Goal: Information Seeking & Learning: Learn about a topic

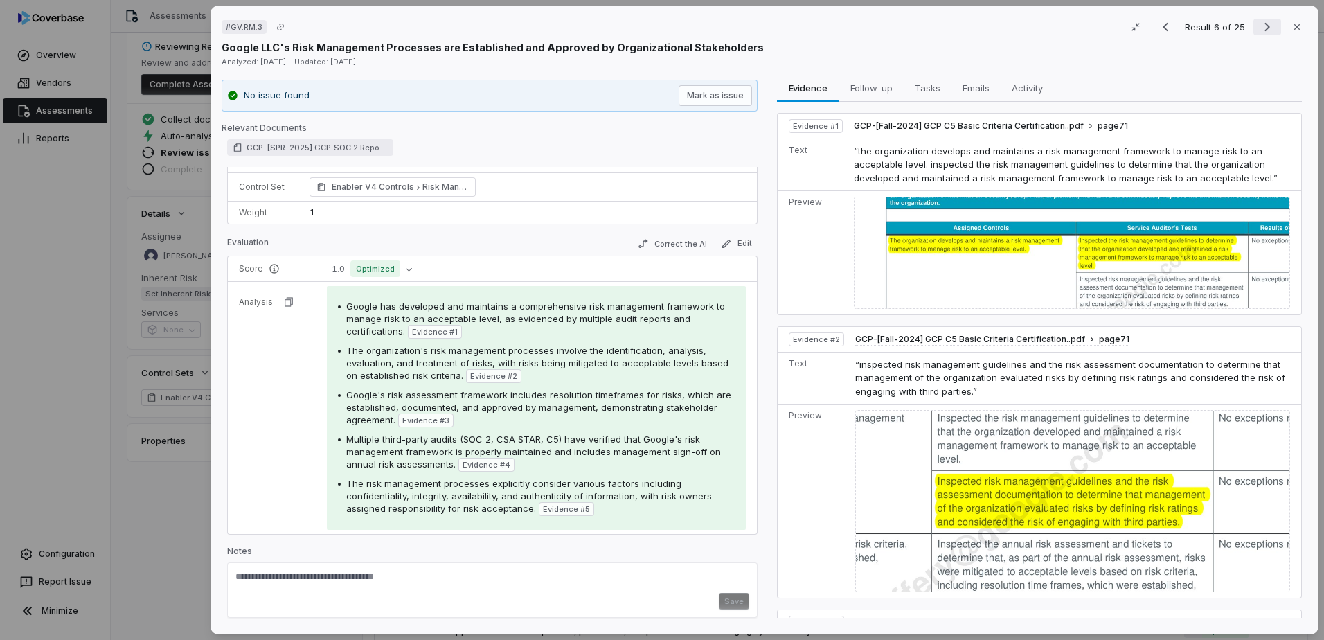
click at [1259, 30] on icon "Next result" at bounding box center [1267, 27] width 17 height 17
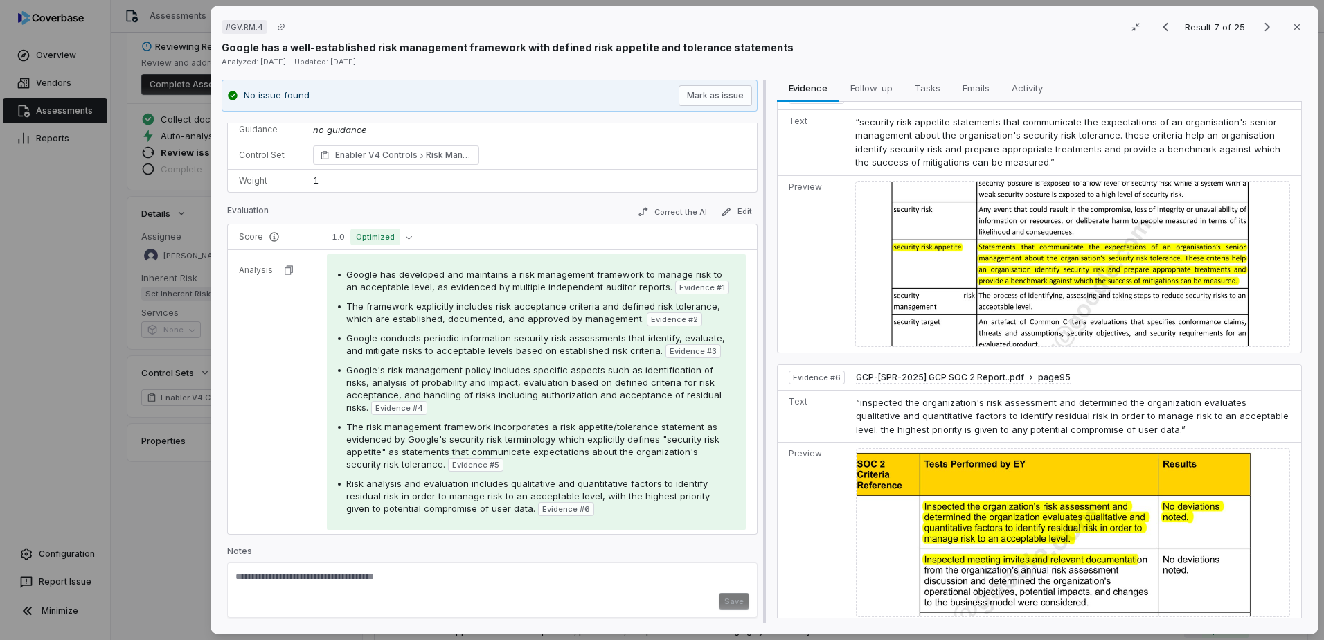
scroll to position [630, 0]
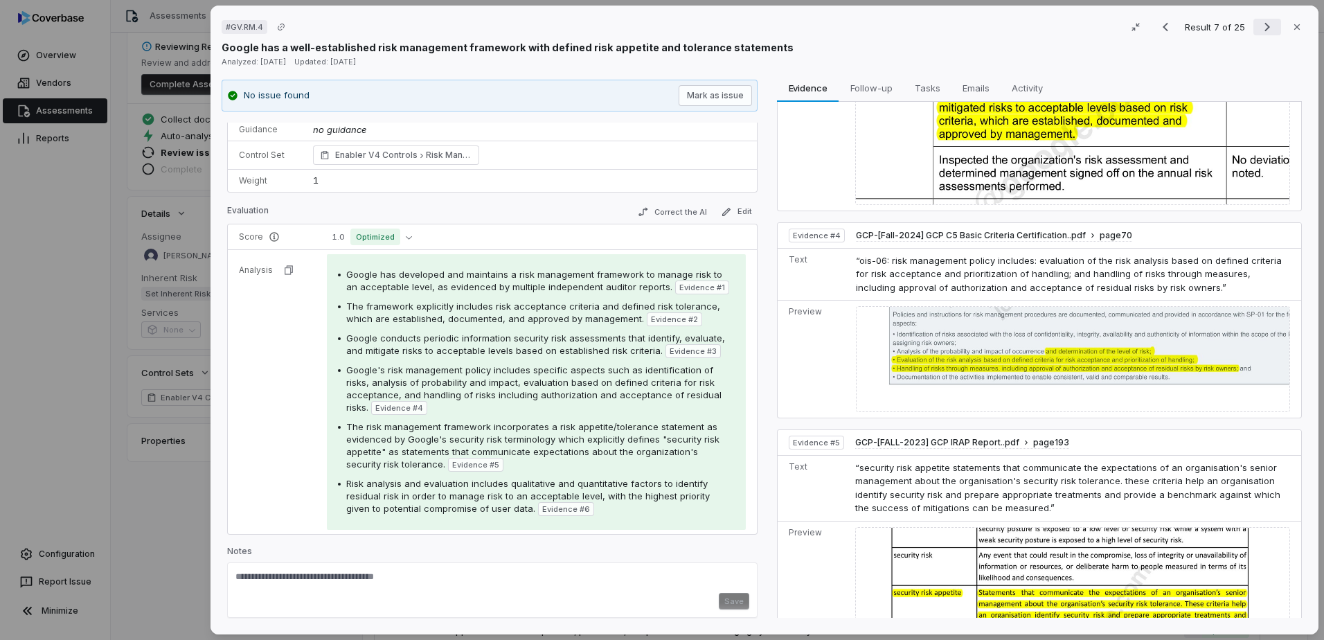
click at [1260, 27] on icon "Next result" at bounding box center [1267, 27] width 17 height 17
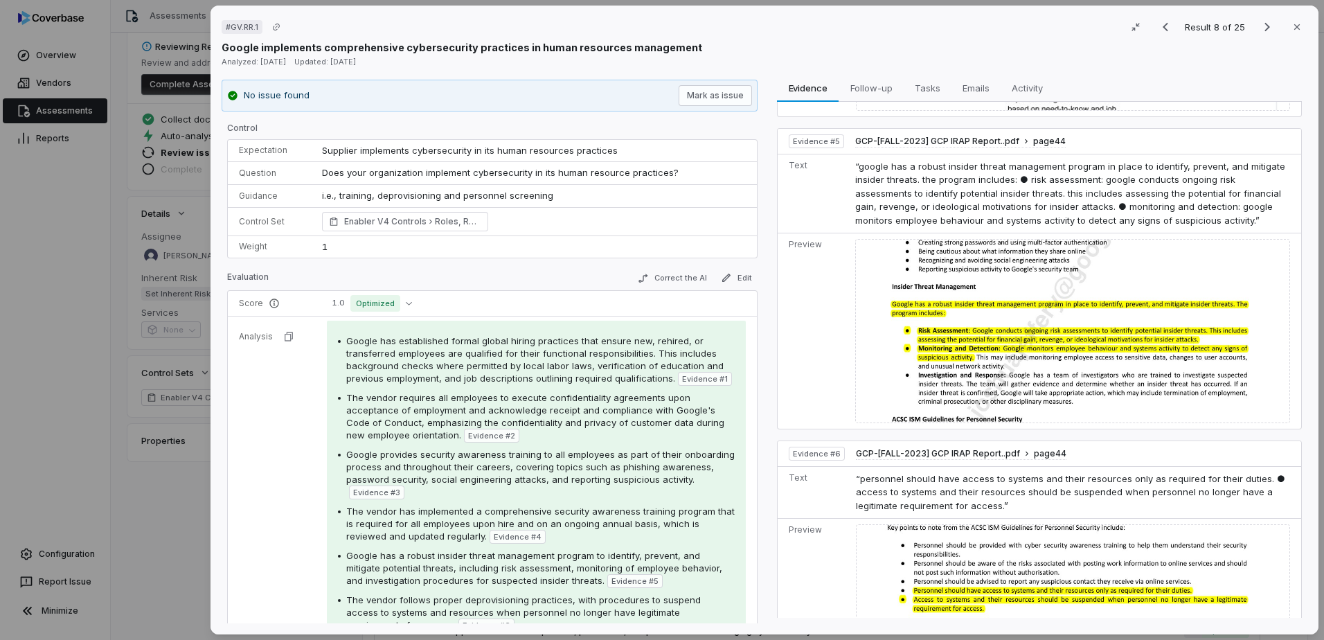
scroll to position [1319, 0]
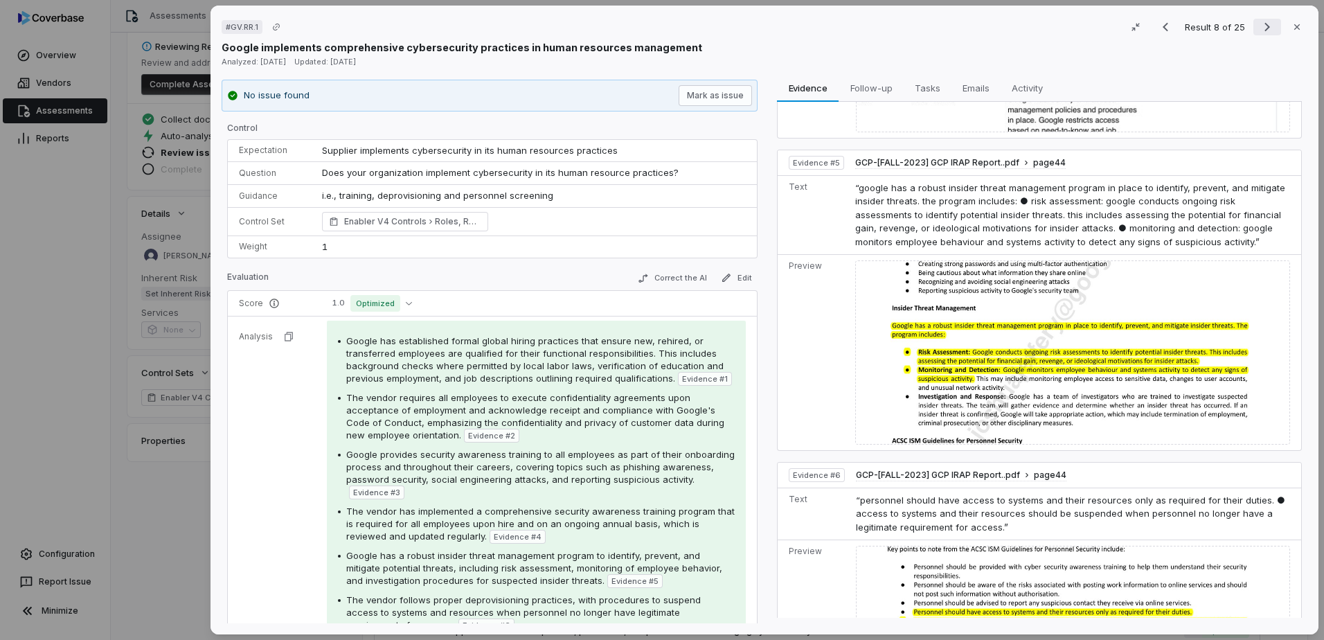
click at [1259, 28] on icon "Next result" at bounding box center [1267, 27] width 17 height 17
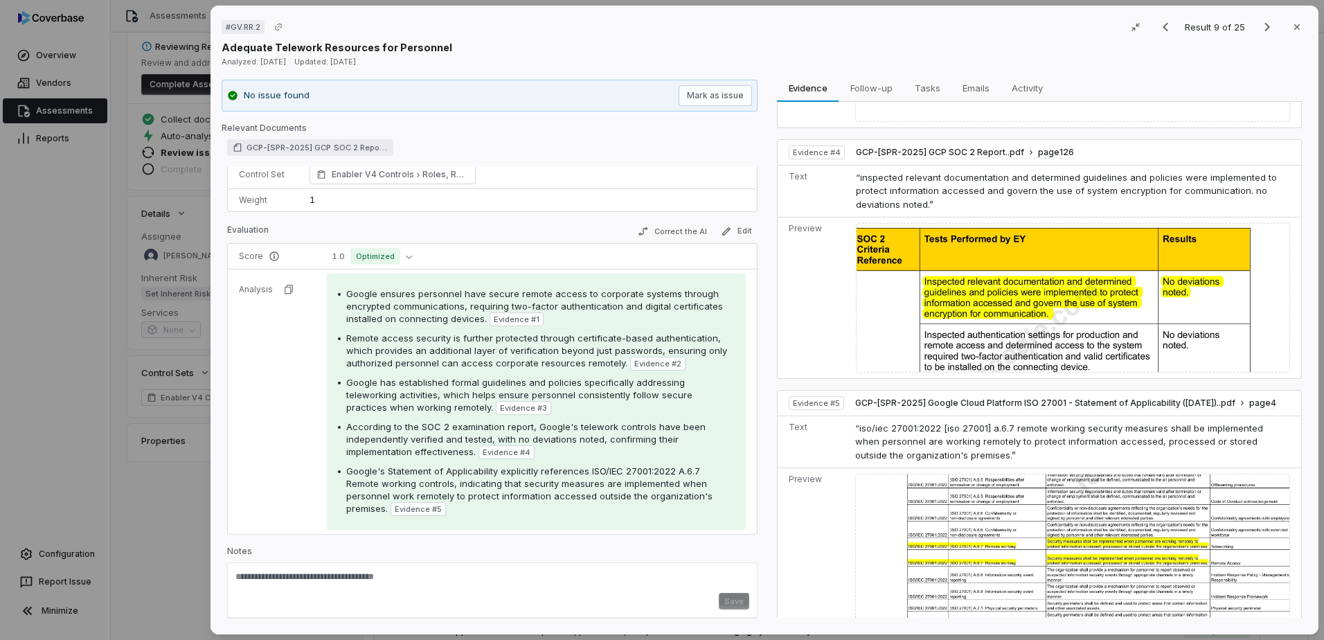
scroll to position [744, 0]
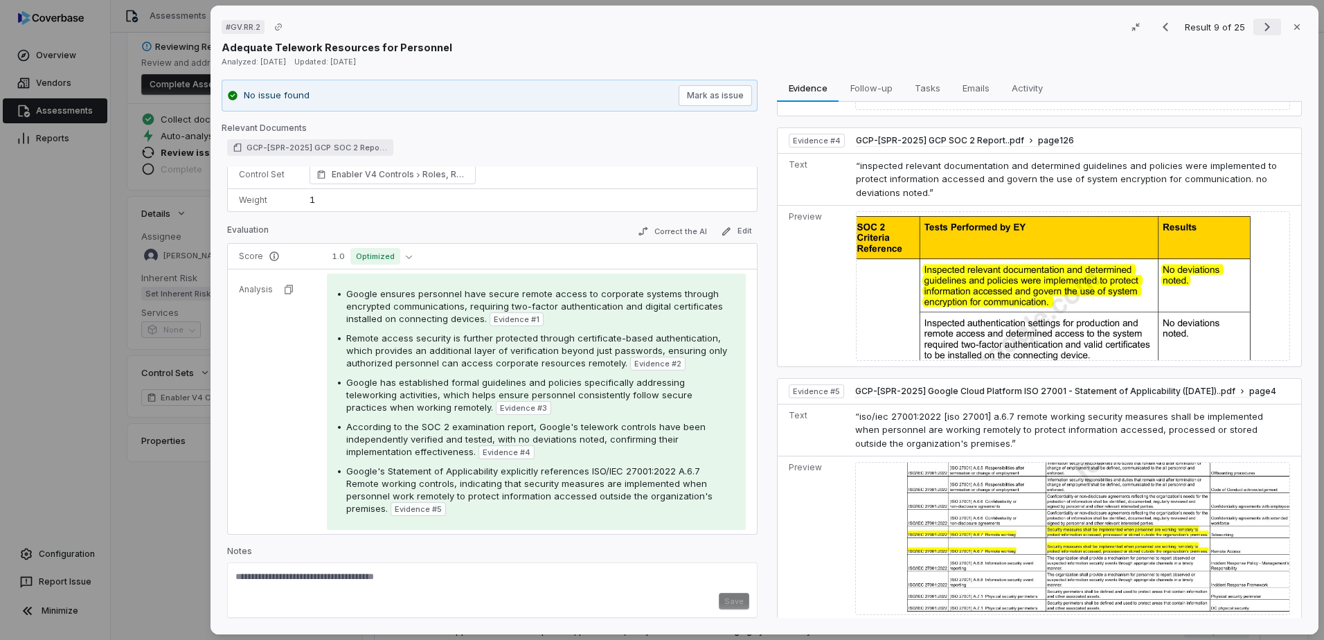
click at [1264, 24] on icon "Next result" at bounding box center [1267, 27] width 6 height 9
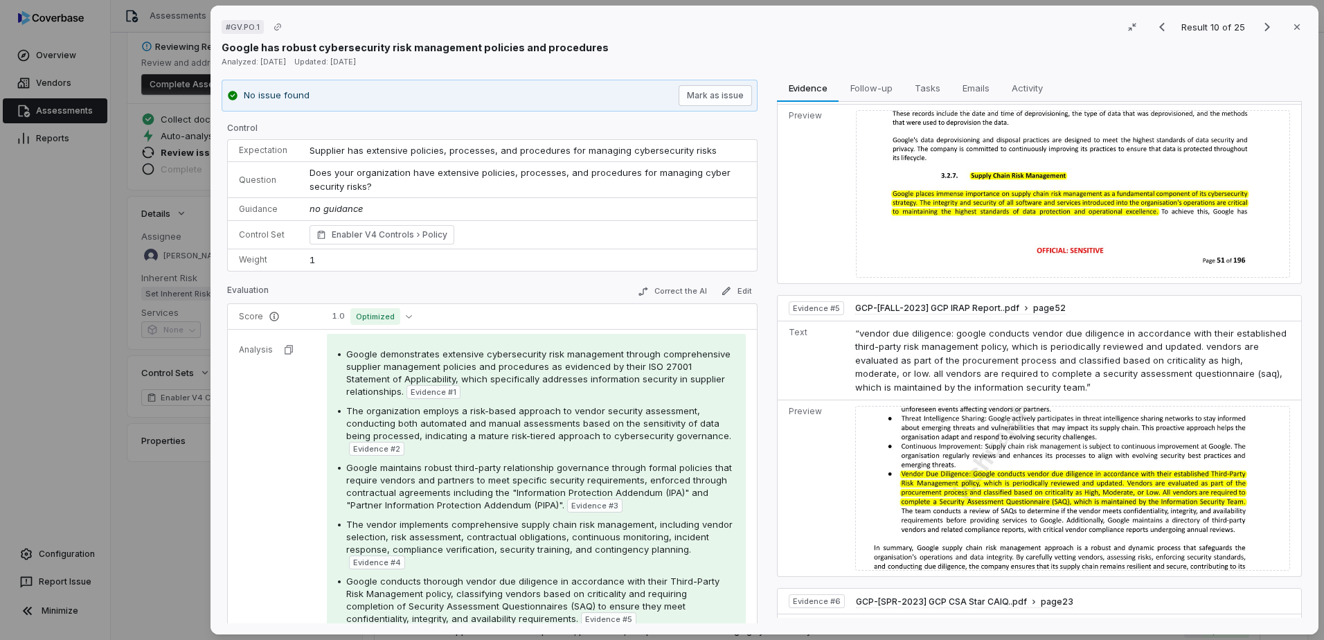
scroll to position [969, 0]
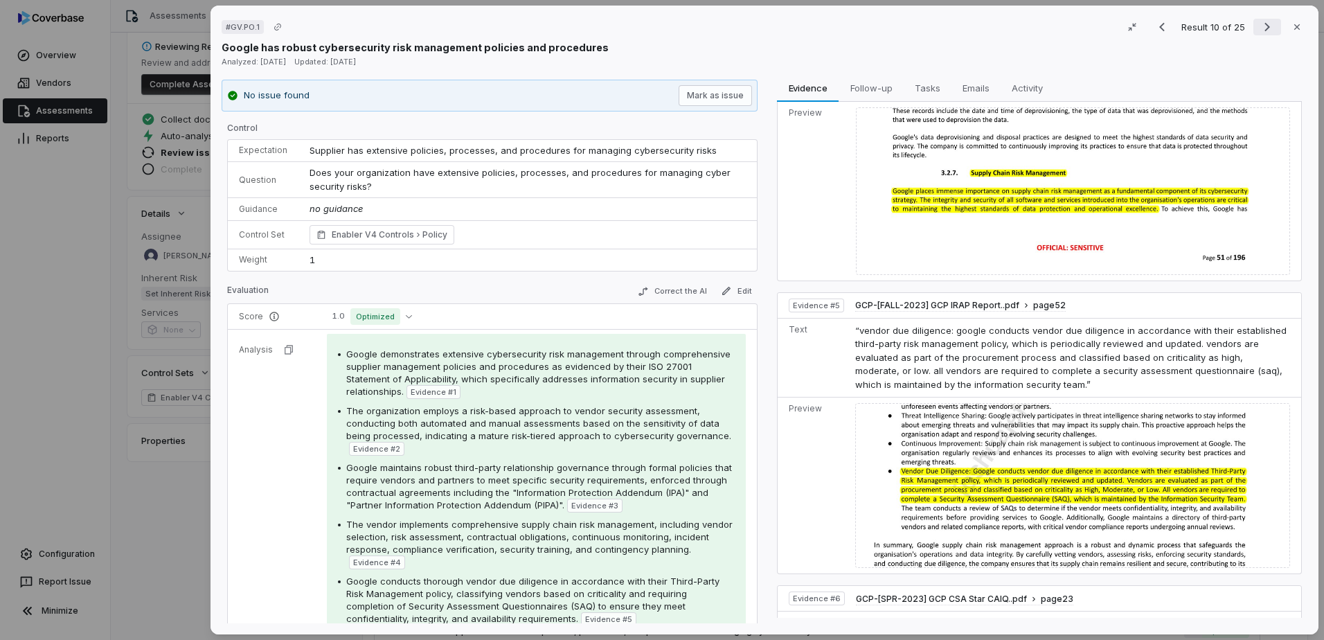
click at [1265, 28] on icon "Next result" at bounding box center [1267, 27] width 17 height 17
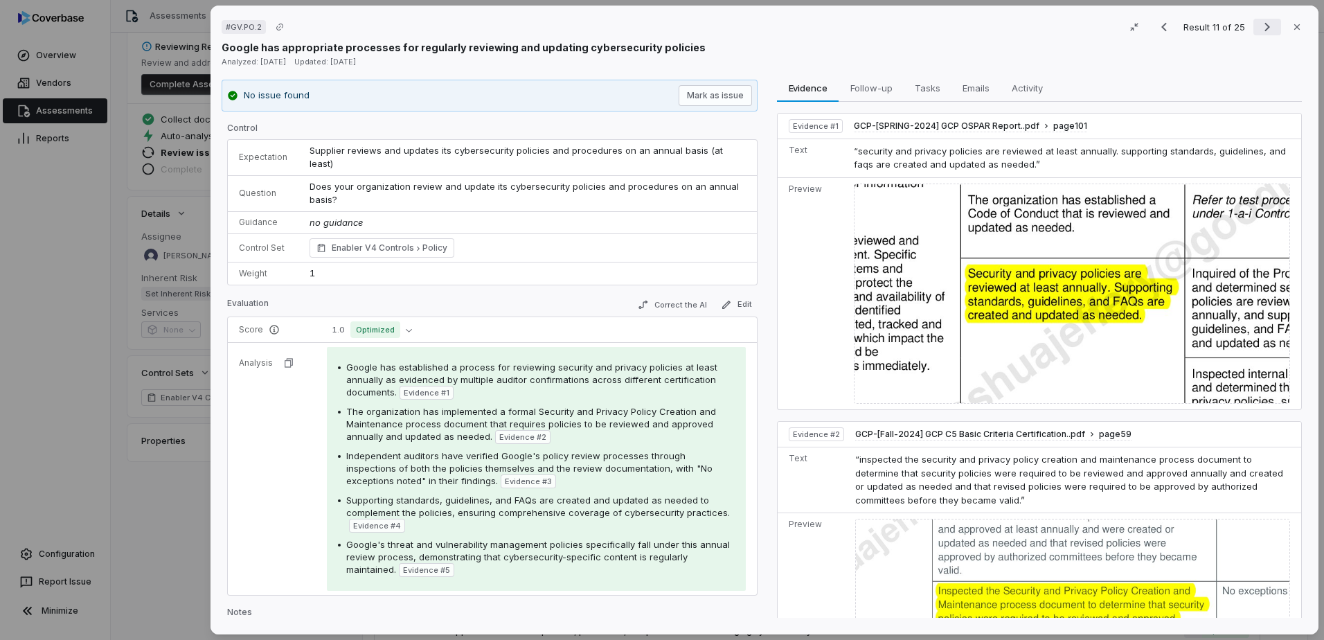
click at [1261, 29] on icon "Next result" at bounding box center [1267, 27] width 17 height 17
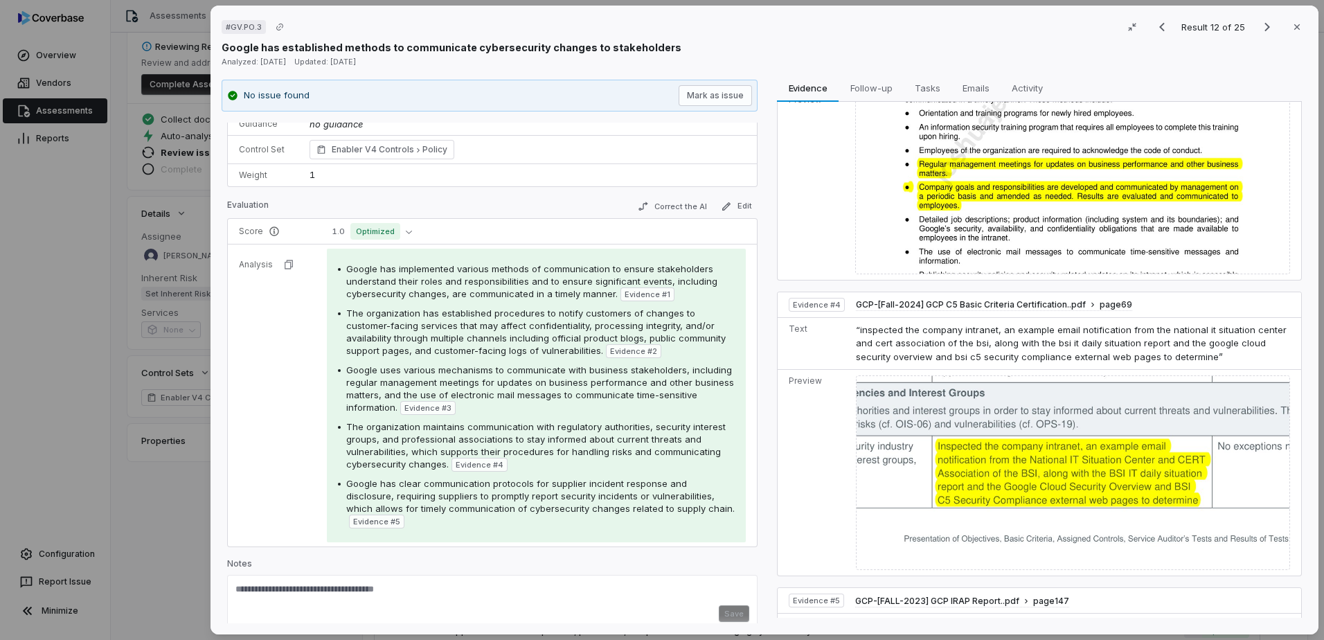
scroll to position [982, 0]
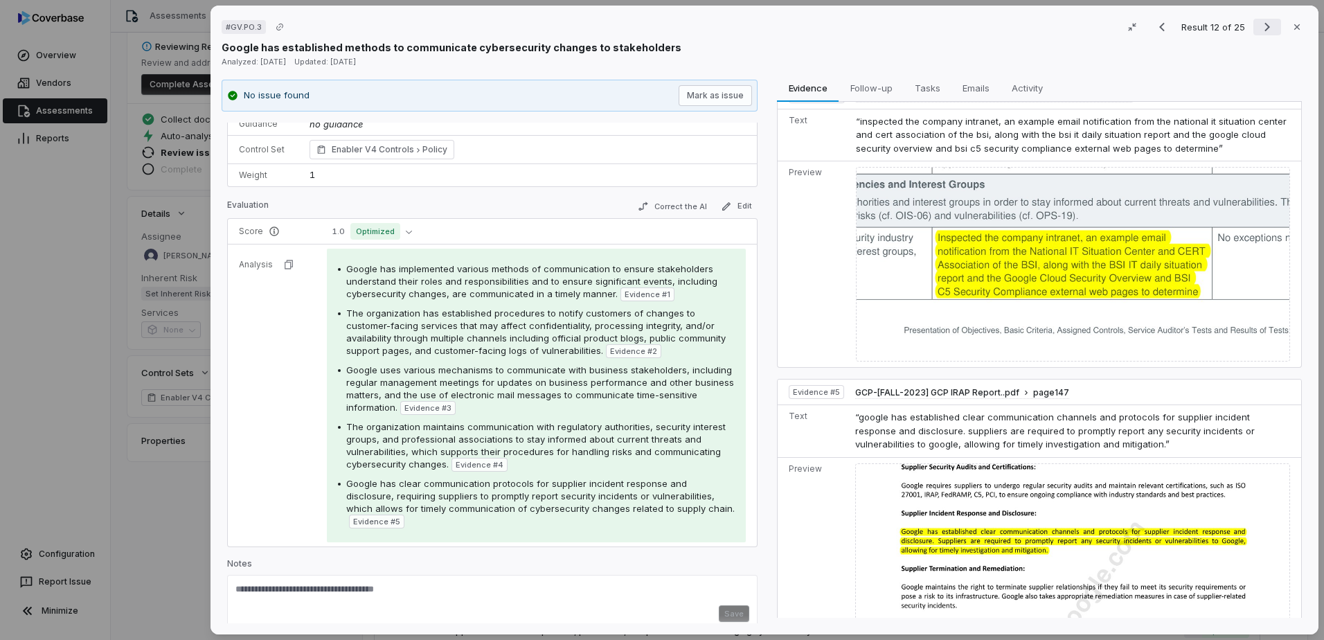
click at [1259, 33] on icon "Next result" at bounding box center [1267, 27] width 17 height 17
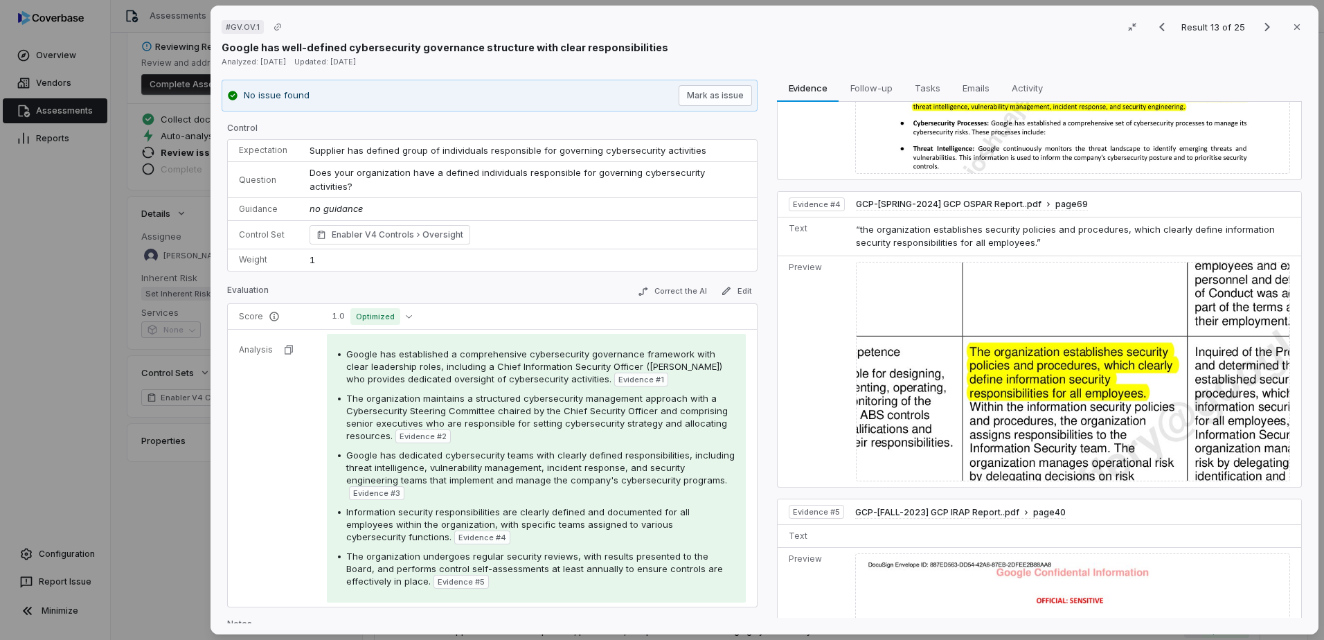
scroll to position [900, 0]
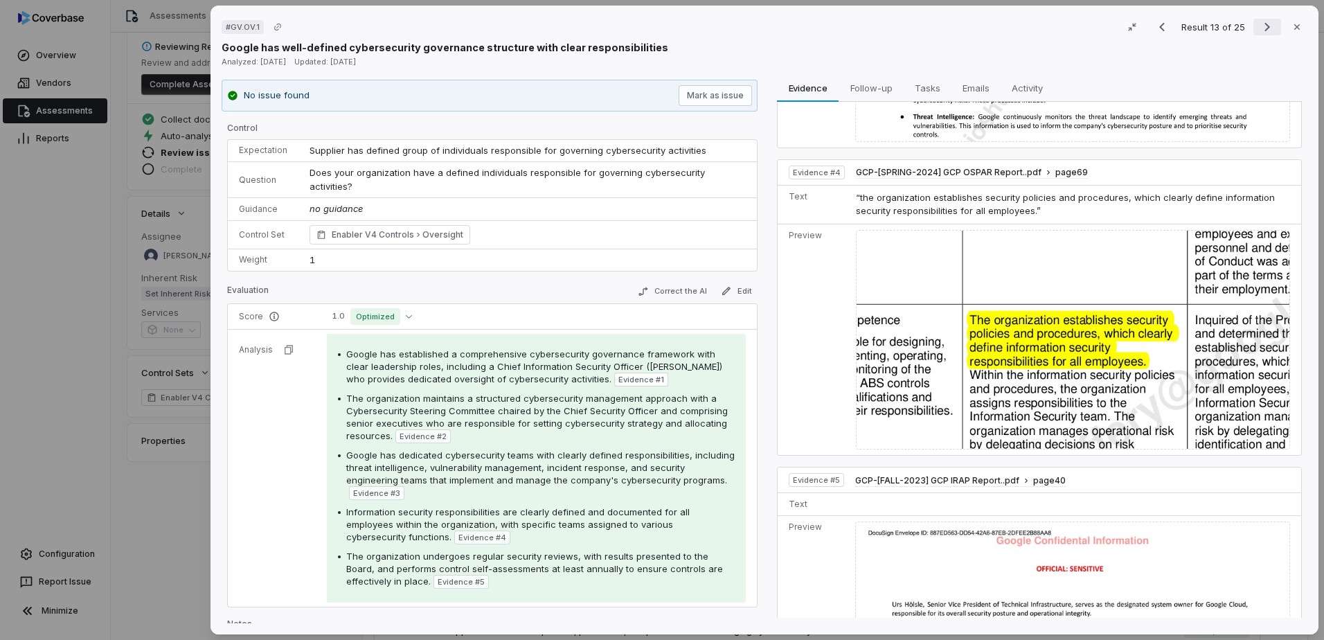
click at [1266, 28] on icon "Next result" at bounding box center [1267, 27] width 17 height 17
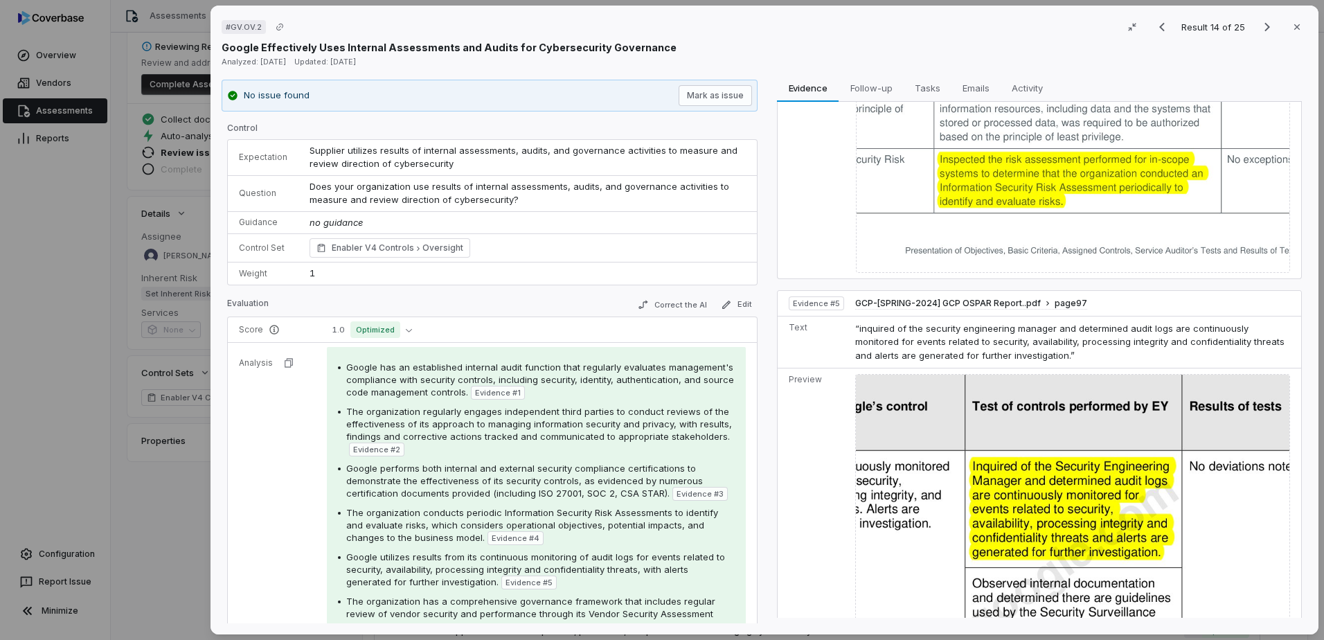
scroll to position [1448, 0]
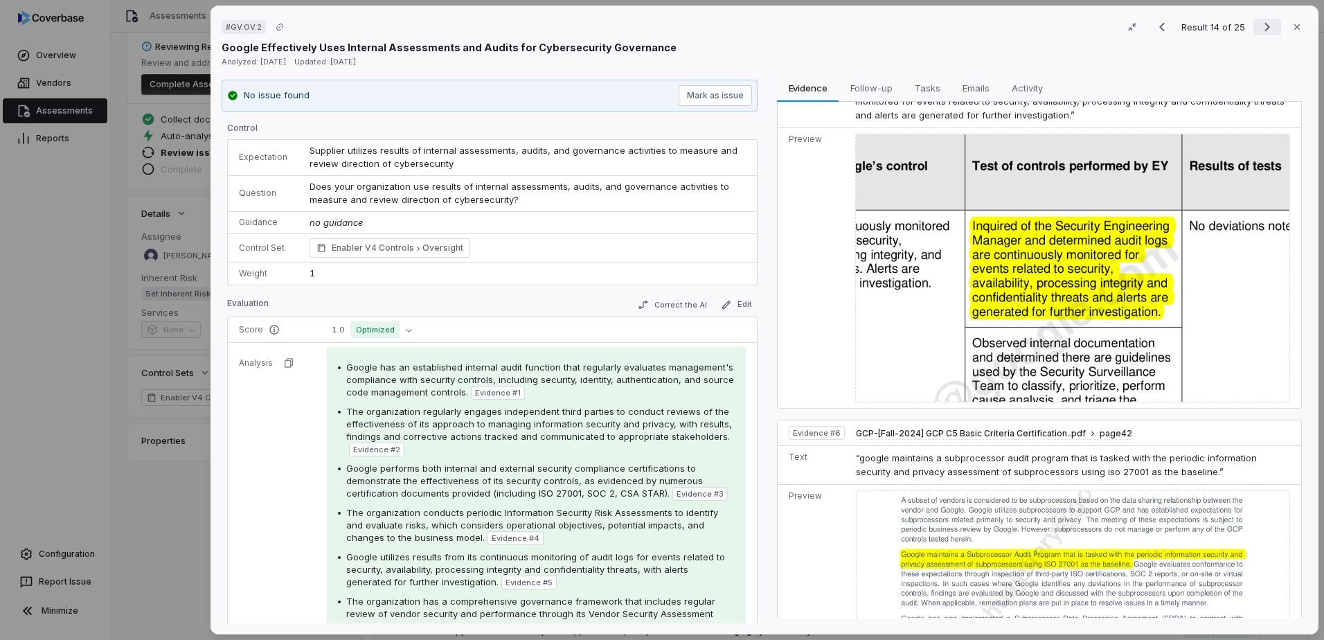
click at [1259, 28] on icon "Next result" at bounding box center [1267, 27] width 17 height 17
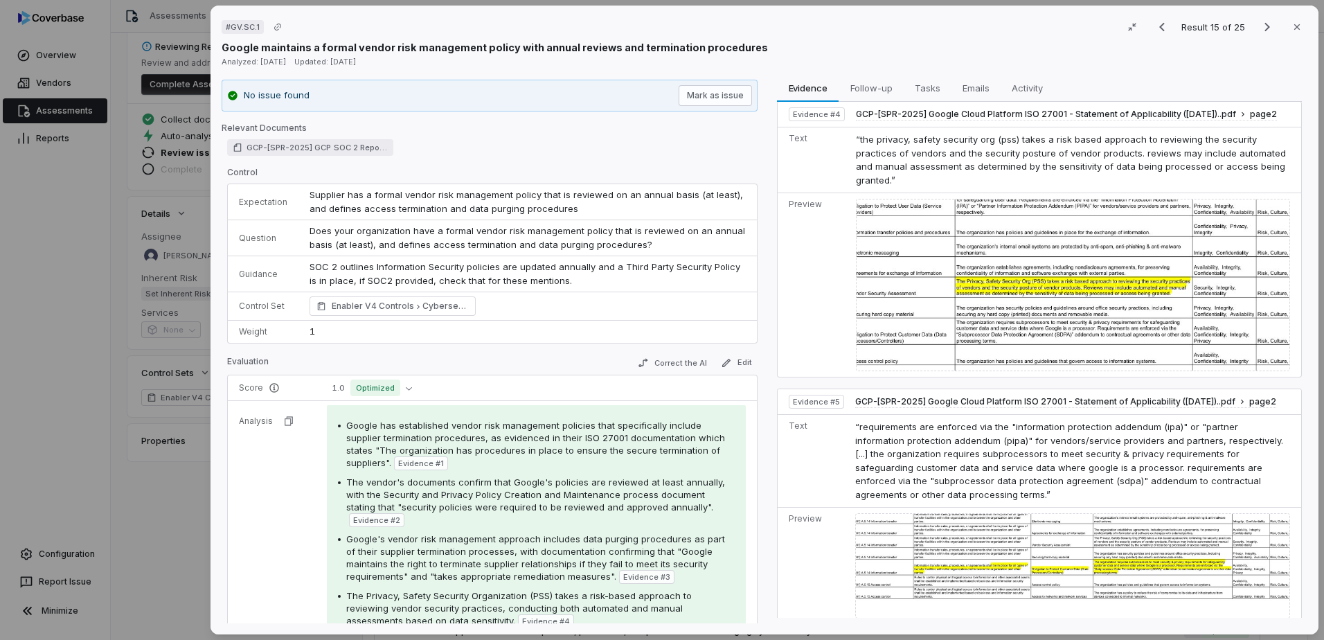
scroll to position [780, 0]
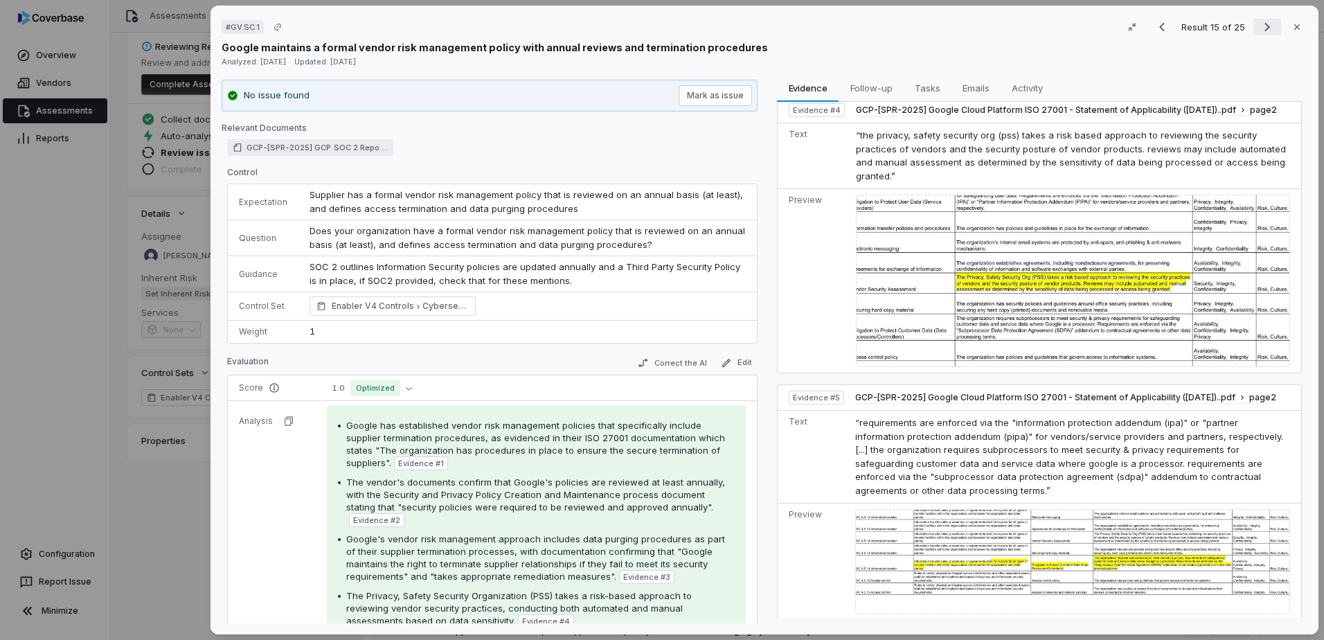
click at [1268, 22] on icon "Next result" at bounding box center [1267, 27] width 17 height 17
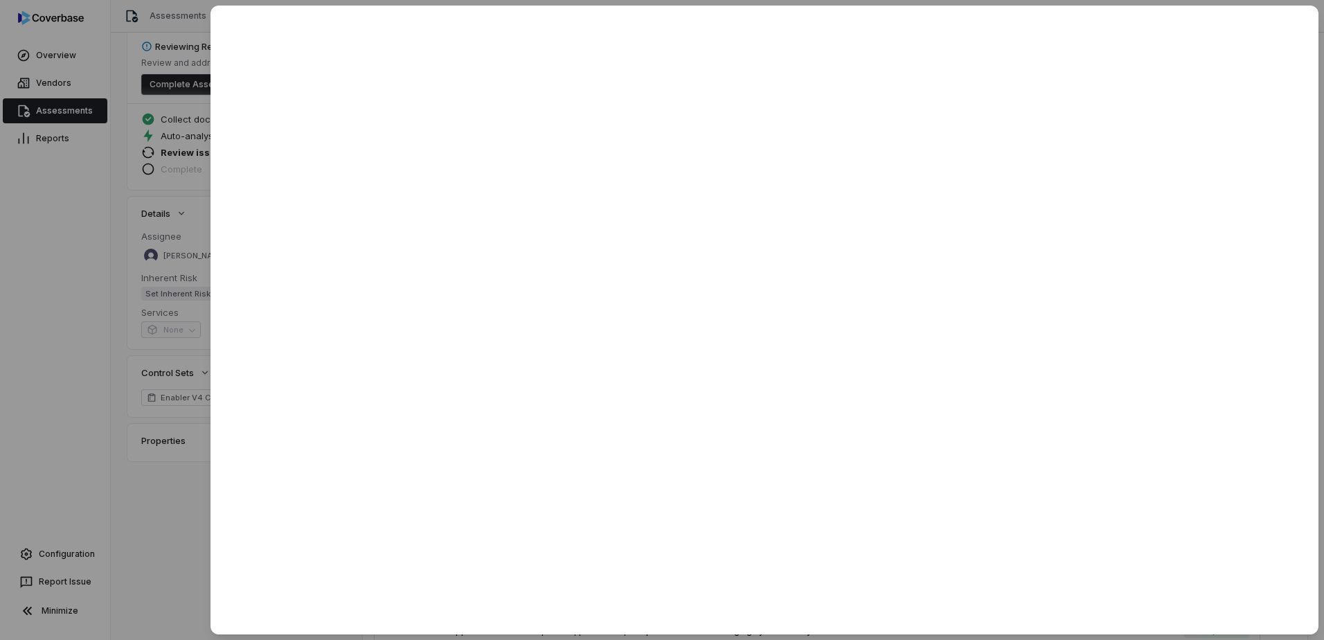
drag, startPoint x: 453, startPoint y: 349, endPoint x: 174, endPoint y: 514, distance: 323.4
click at [174, 514] on div at bounding box center [662, 320] width 1324 height 640
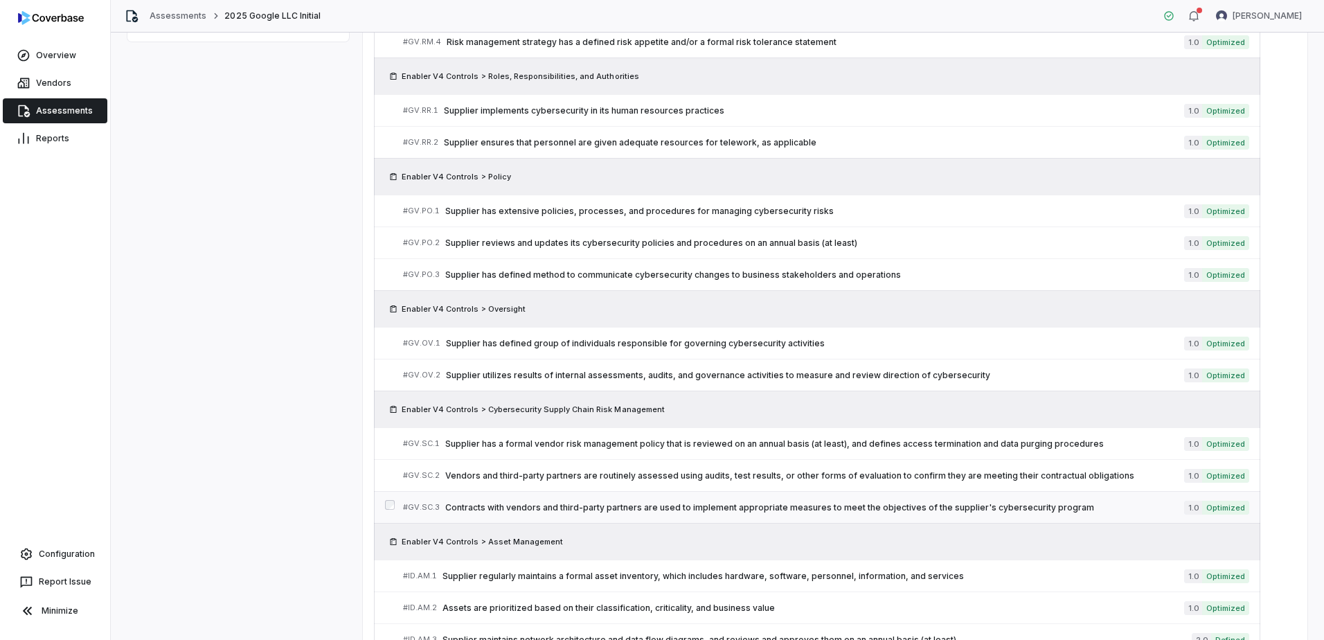
scroll to position [692, 0]
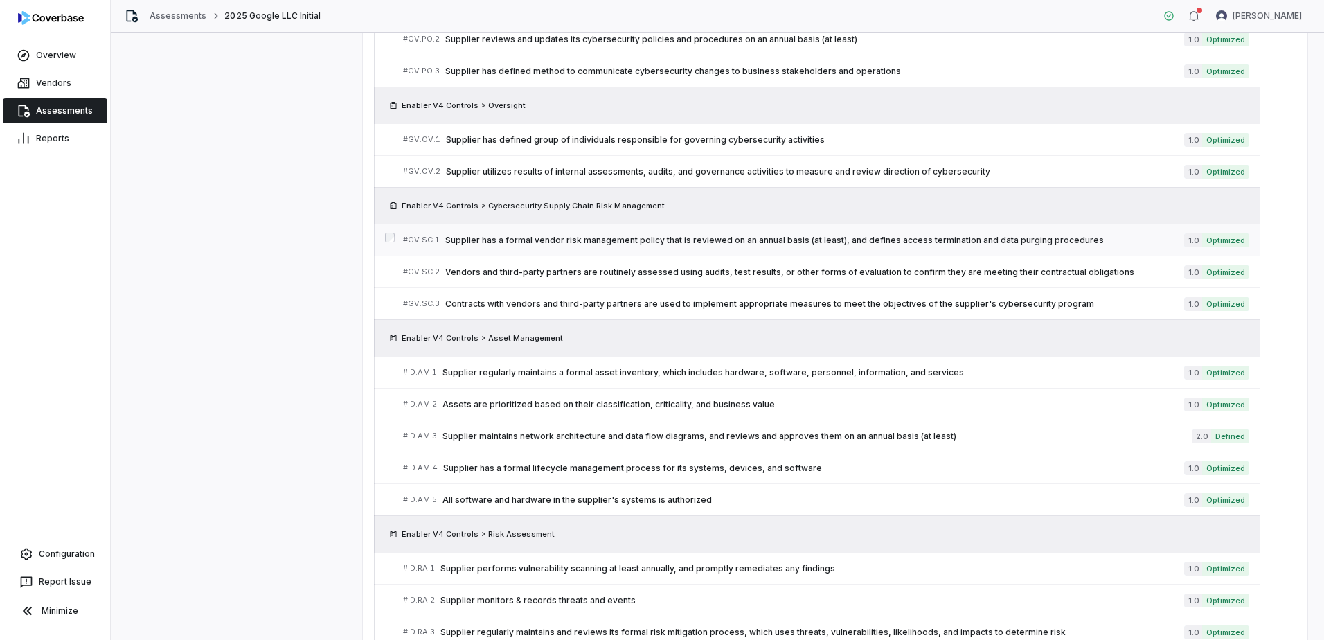
click at [737, 243] on span "Supplier has a formal vendor risk management policy that is reviewed on an annu…" at bounding box center [814, 240] width 739 height 11
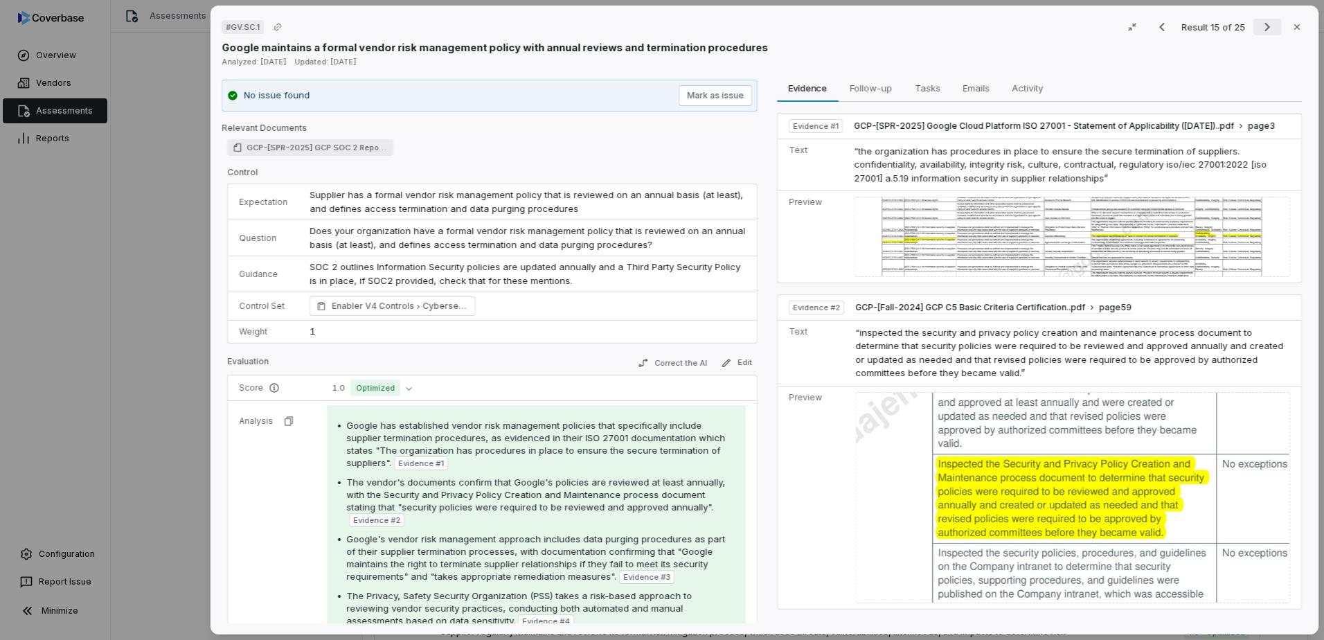
click at [1267, 26] on icon "Next result" at bounding box center [1267, 27] width 17 height 17
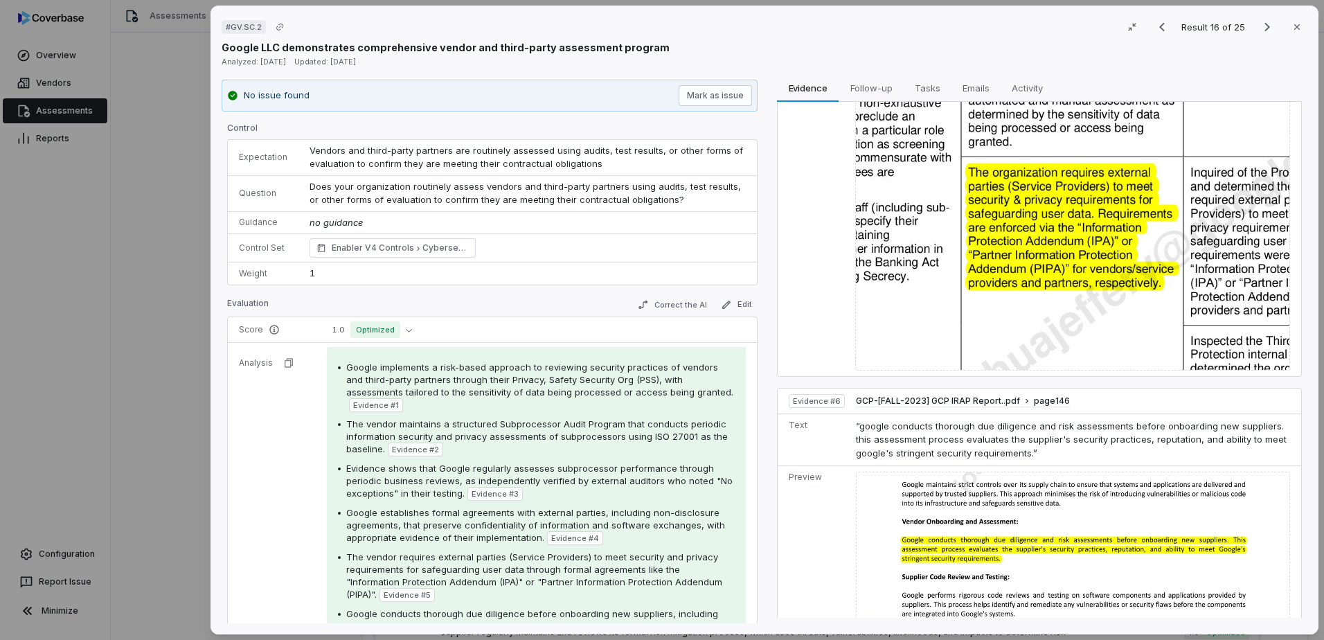
scroll to position [1247, 0]
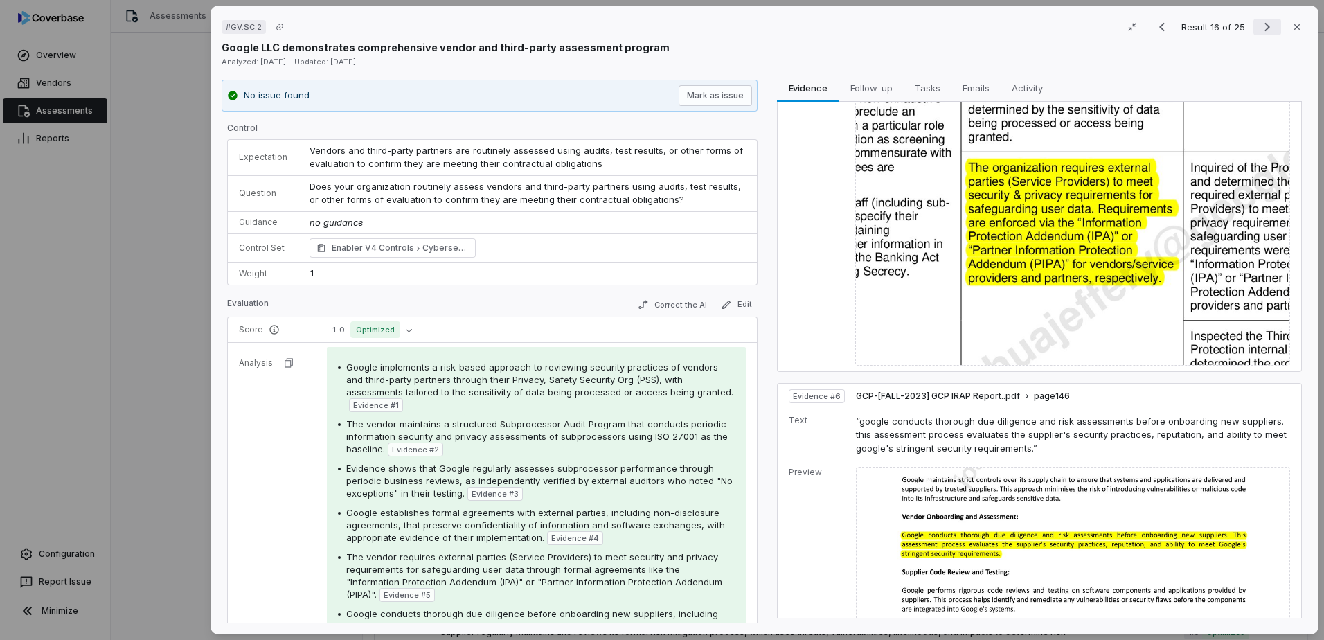
click at [1259, 27] on icon "Next result" at bounding box center [1267, 27] width 17 height 17
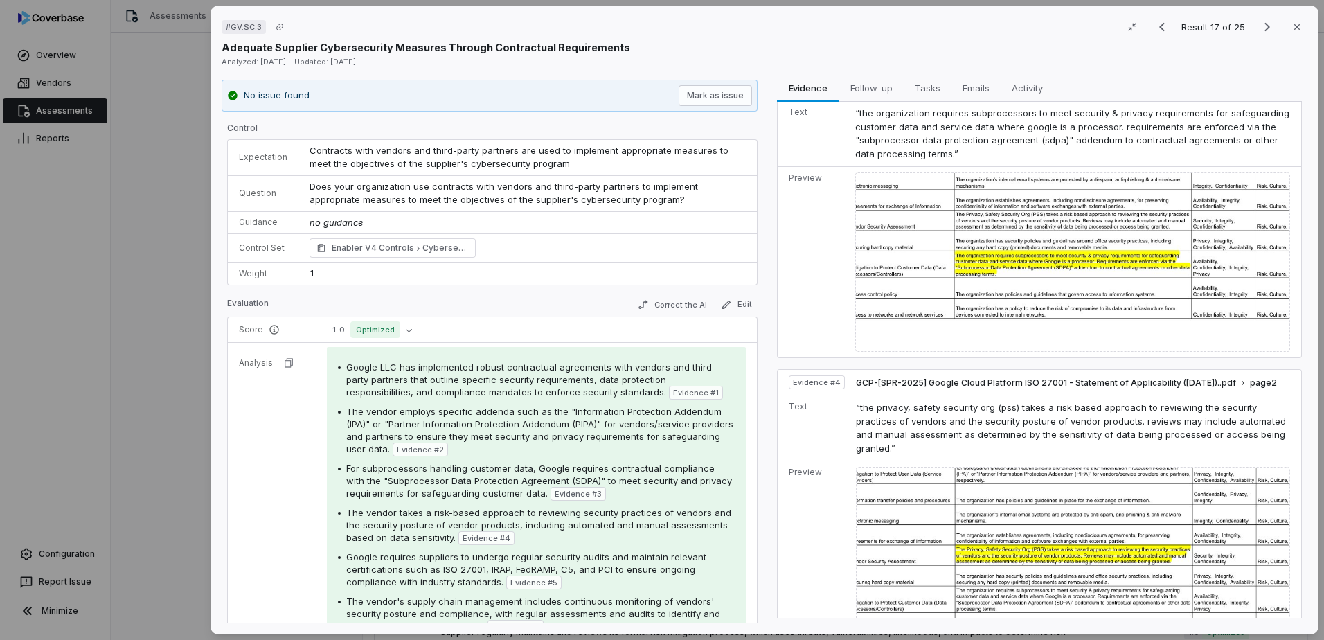
scroll to position [623, 0]
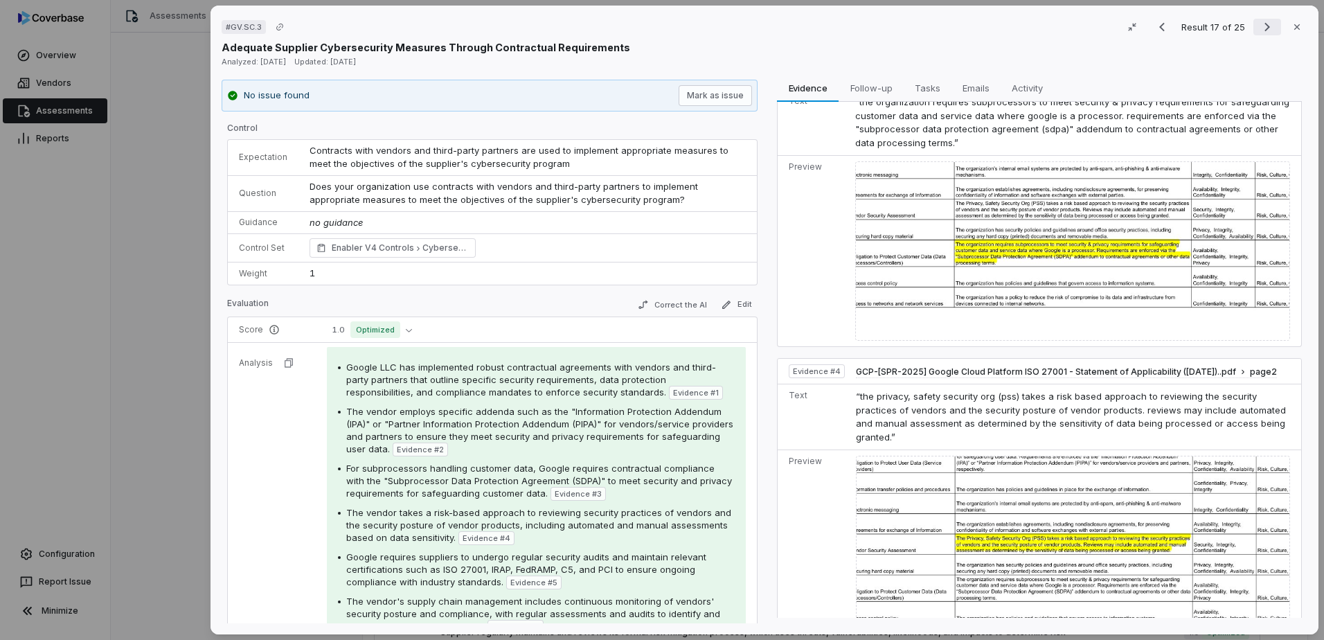
click at [1259, 29] on icon "Next result" at bounding box center [1267, 27] width 17 height 17
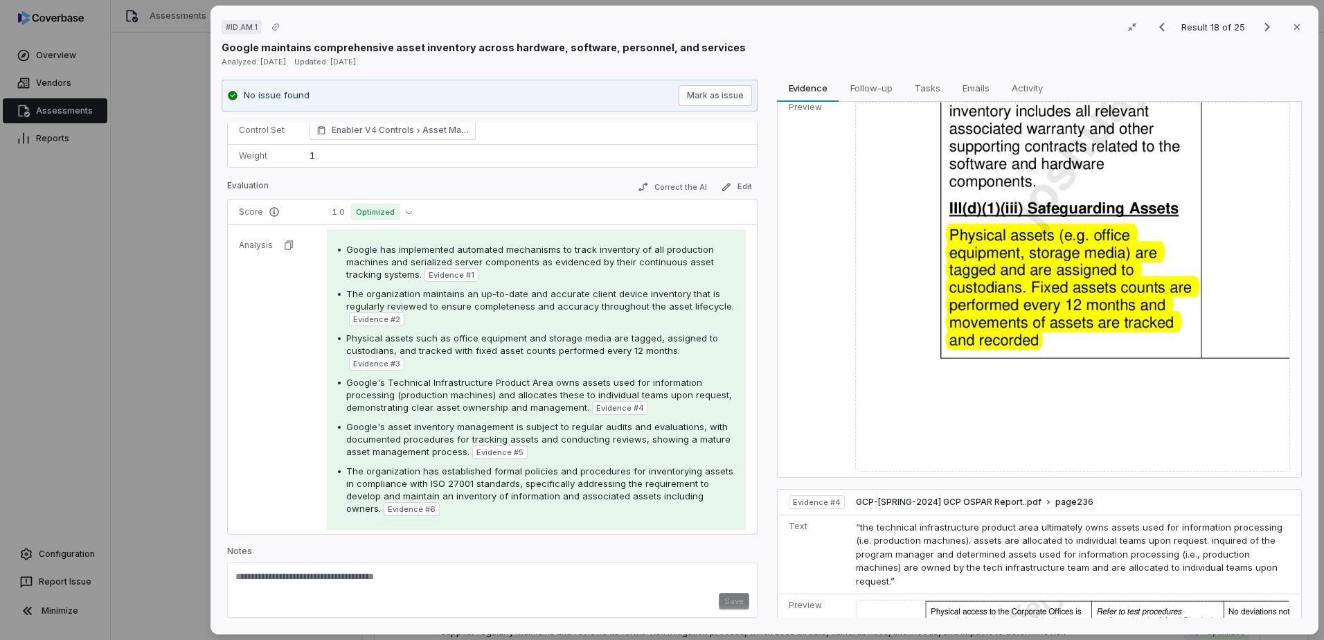
scroll to position [1038, 0]
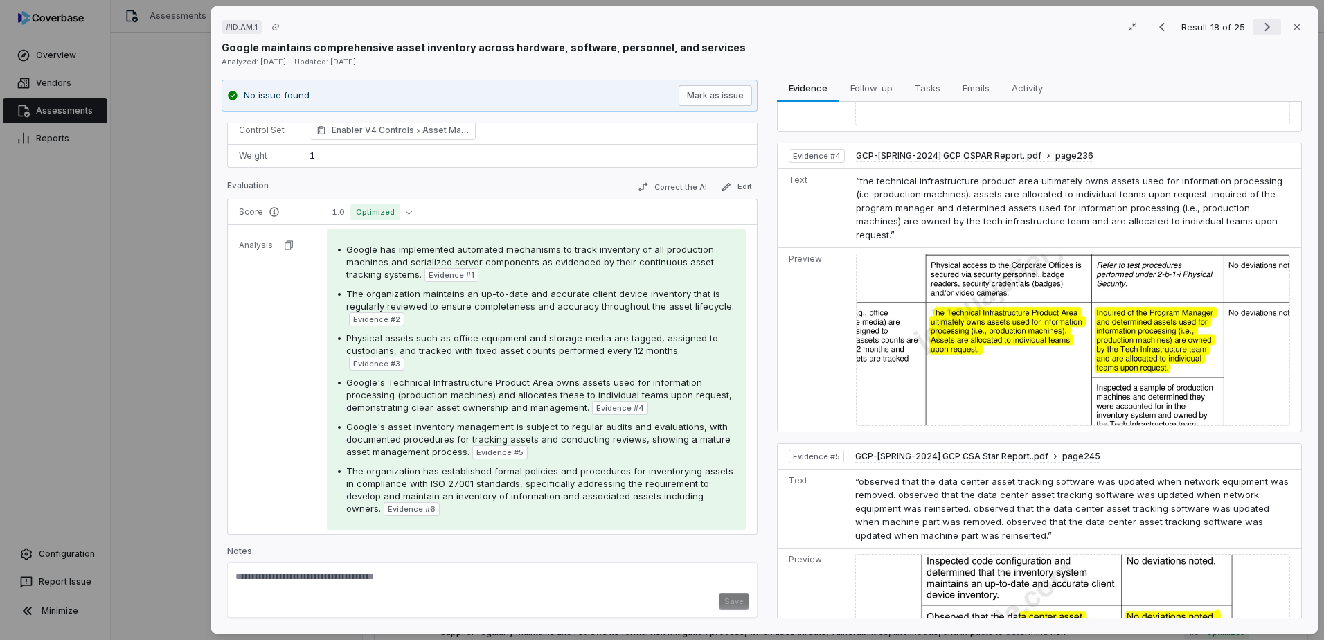
click at [1259, 25] on icon "Next result" at bounding box center [1267, 27] width 17 height 17
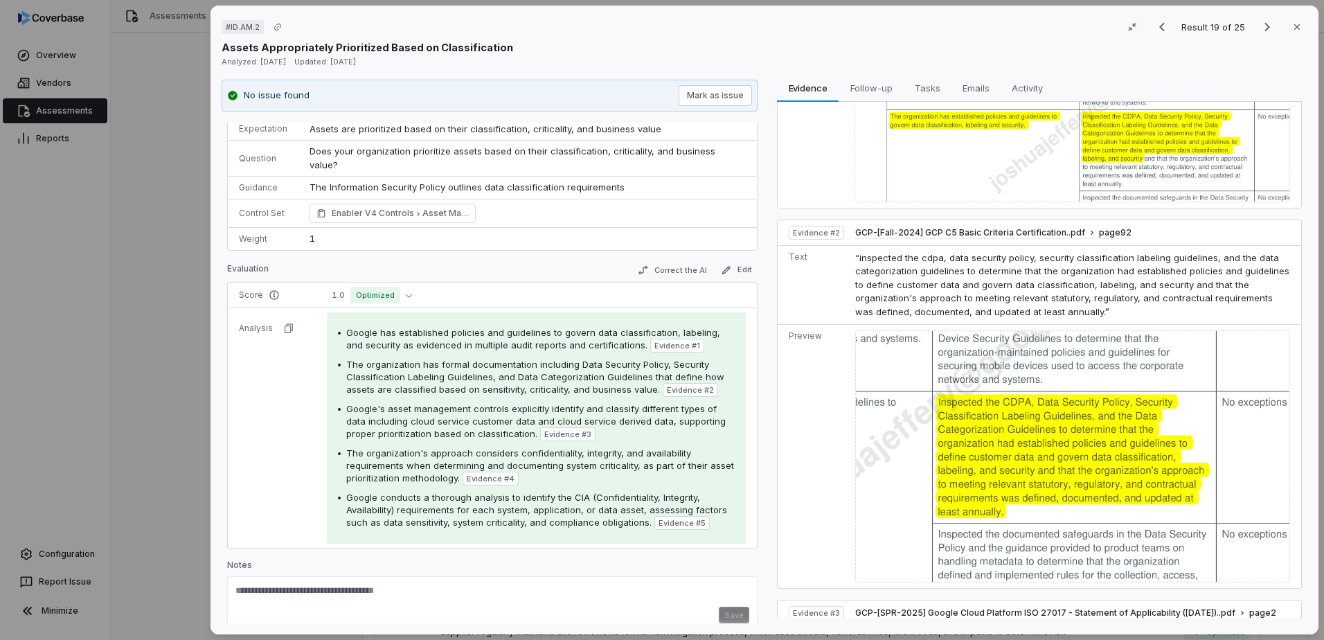
scroll to position [208, 0]
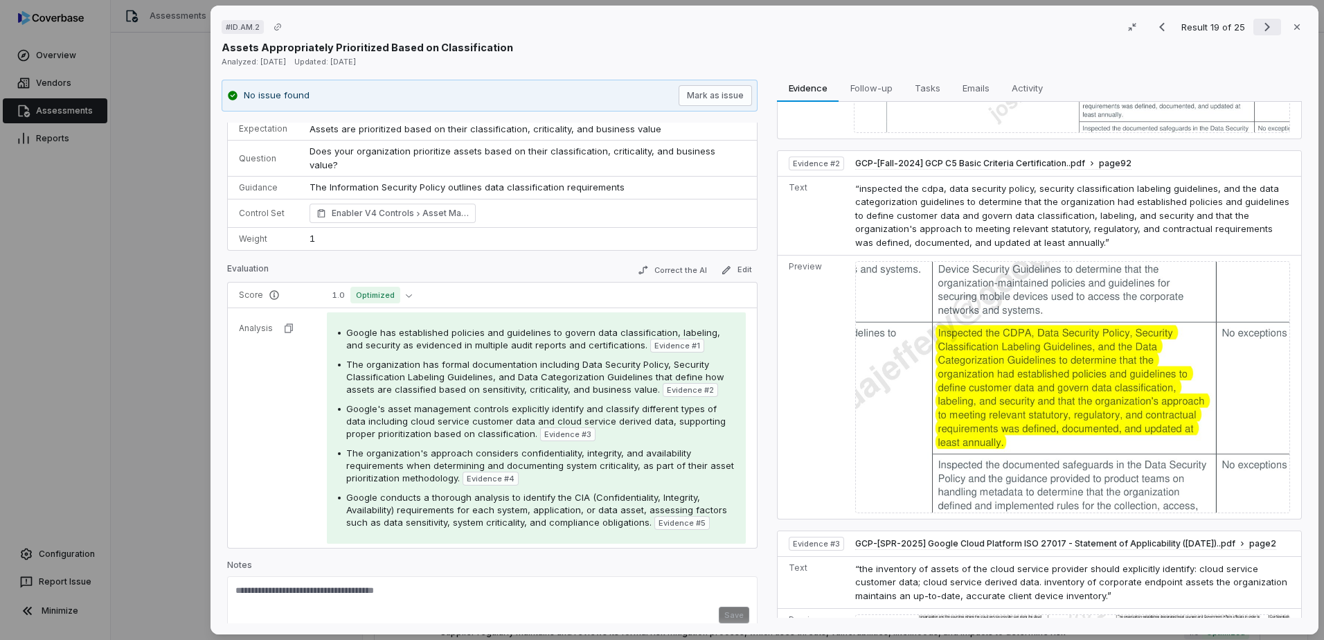
click at [1259, 27] on icon "Next result" at bounding box center [1267, 27] width 17 height 17
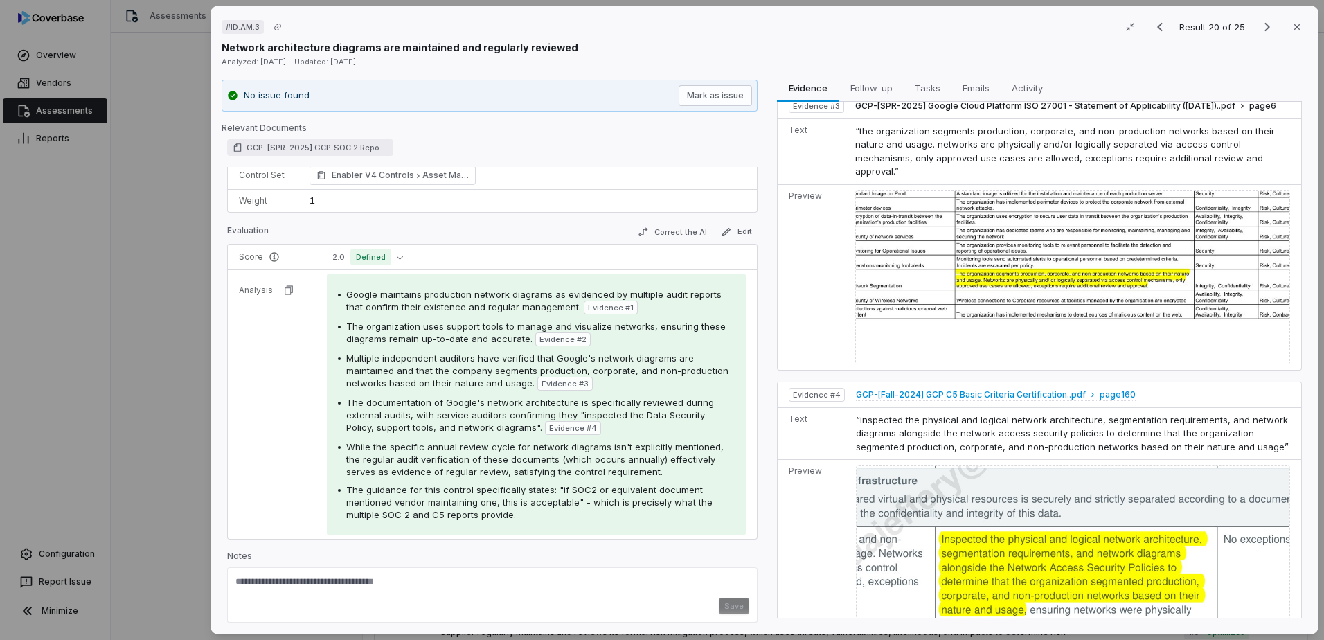
scroll to position [611, 0]
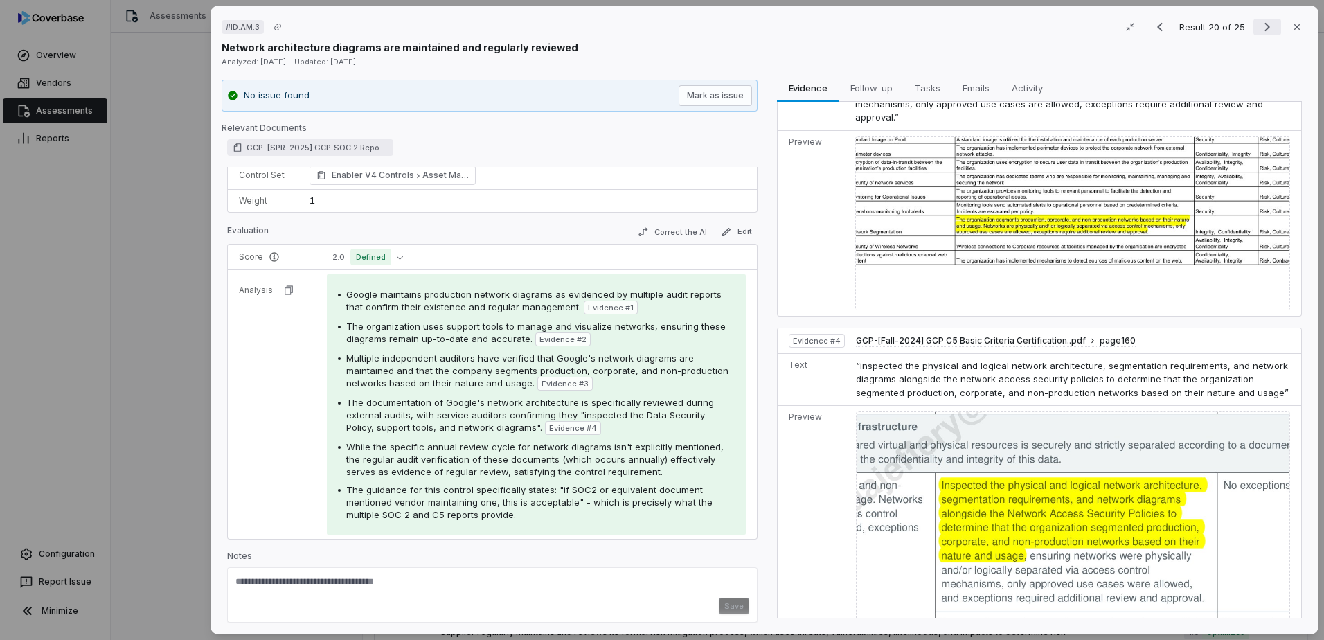
click at [1266, 21] on icon "Next result" at bounding box center [1267, 27] width 17 height 17
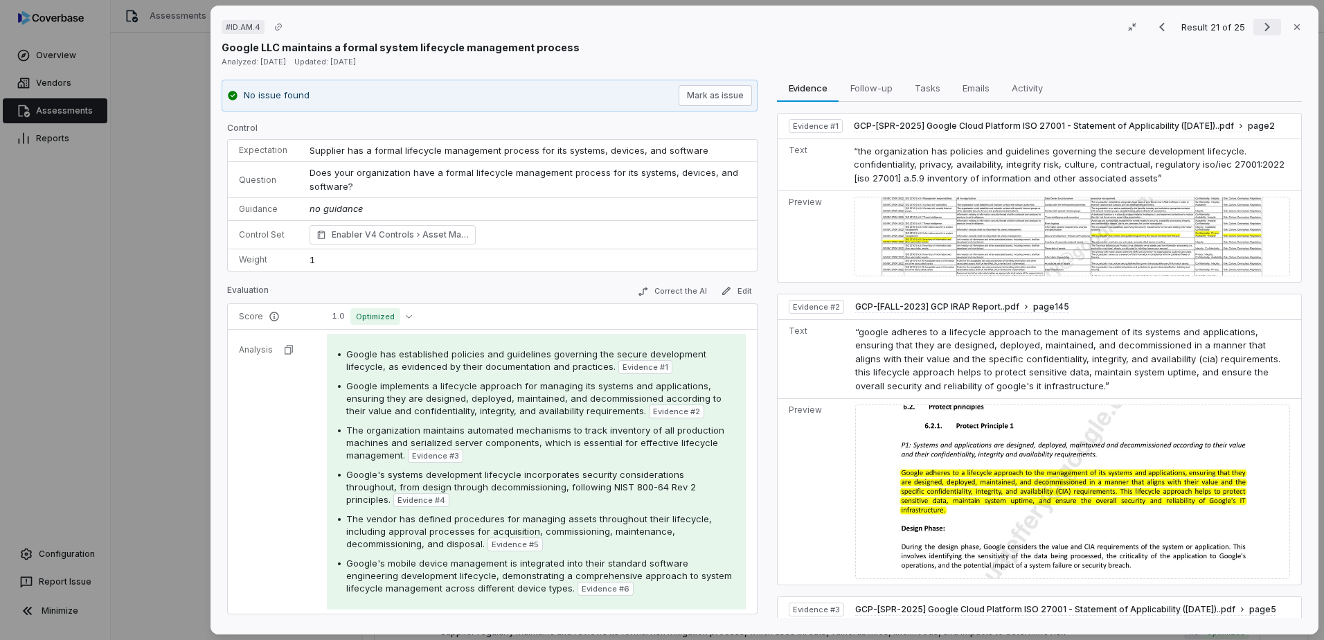
click at [1261, 31] on icon "Next result" at bounding box center [1267, 27] width 17 height 17
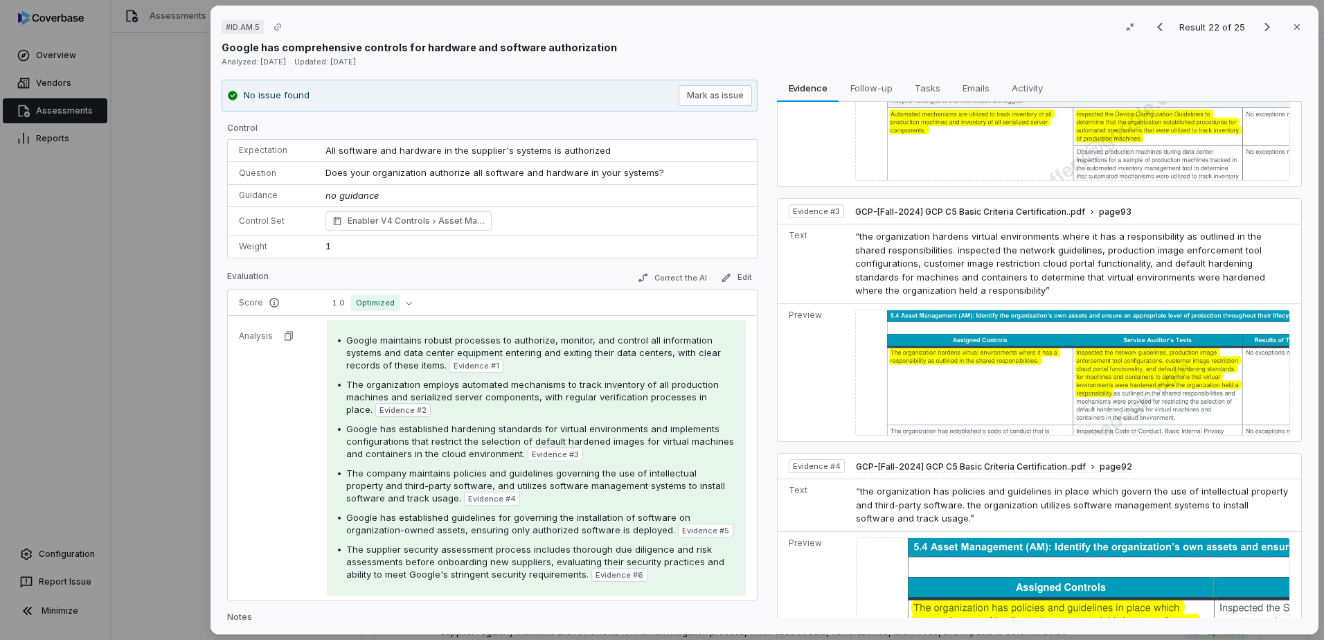
scroll to position [415, 0]
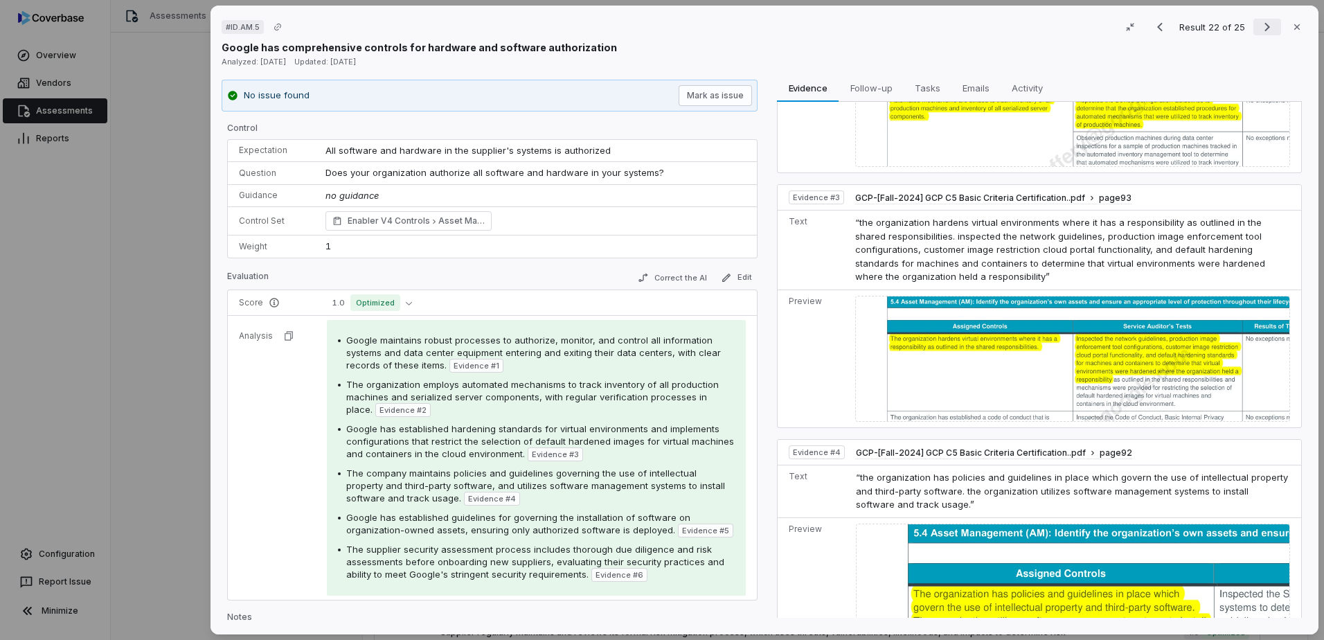
click at [1259, 24] on icon "Next result" at bounding box center [1267, 27] width 17 height 17
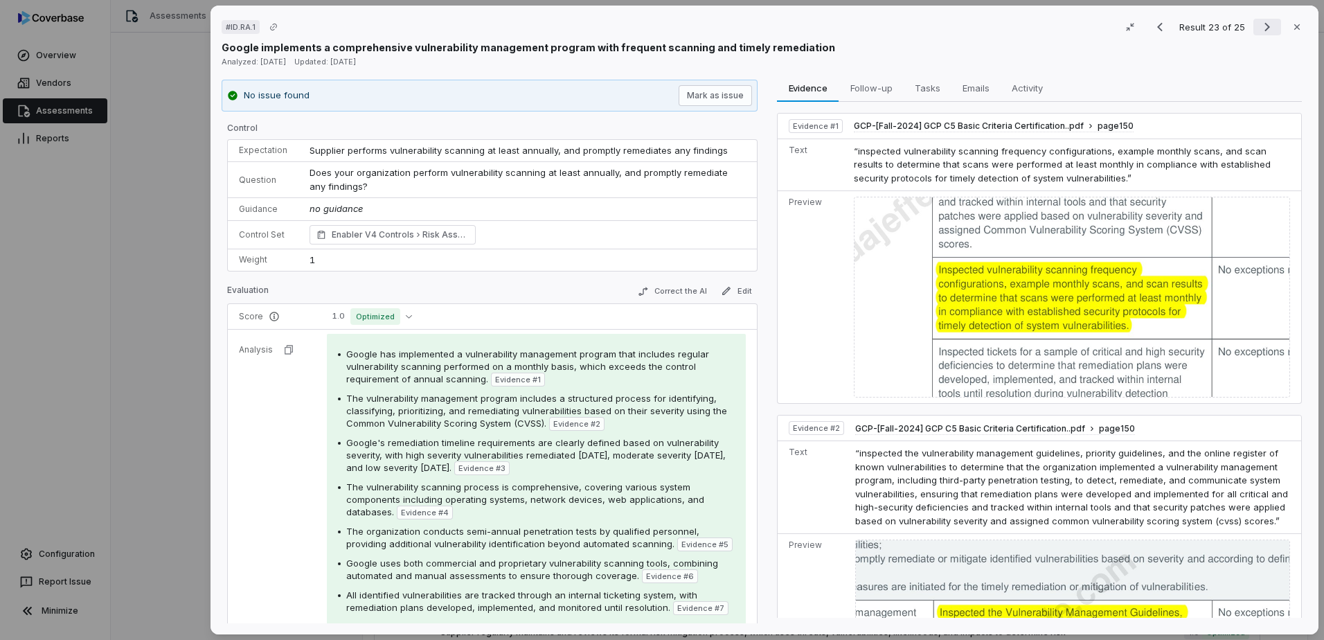
click at [1253, 30] on button "Next result" at bounding box center [1267, 27] width 28 height 17
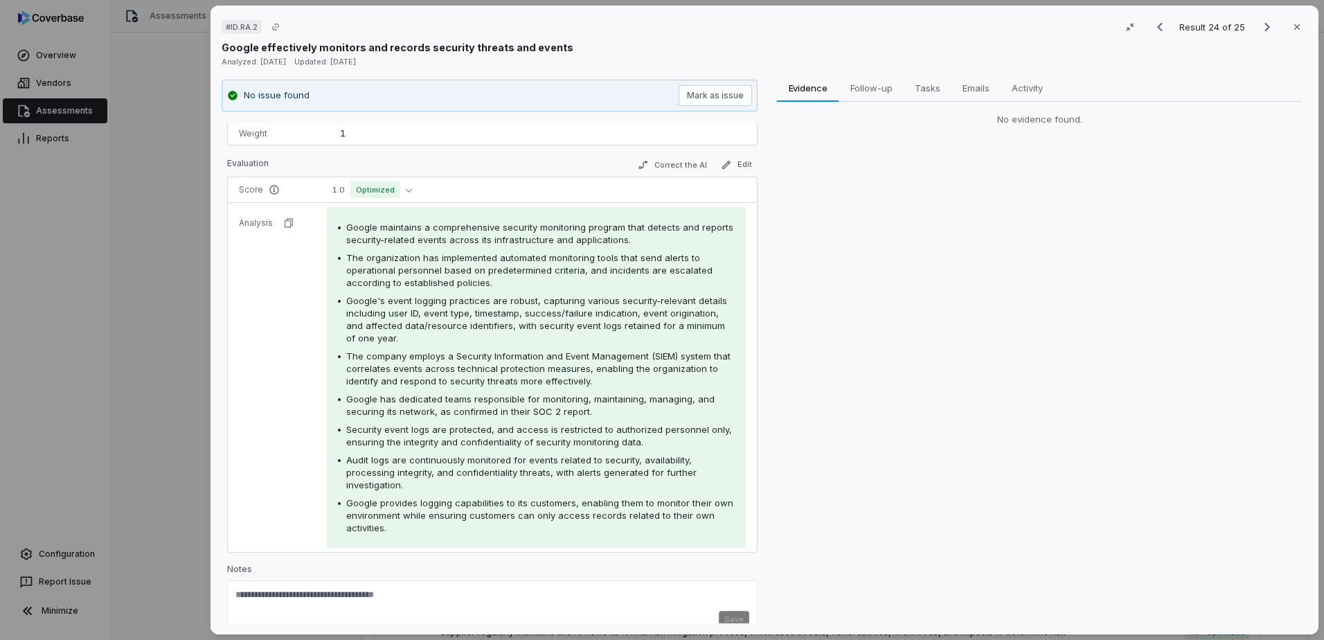
scroll to position [131, 0]
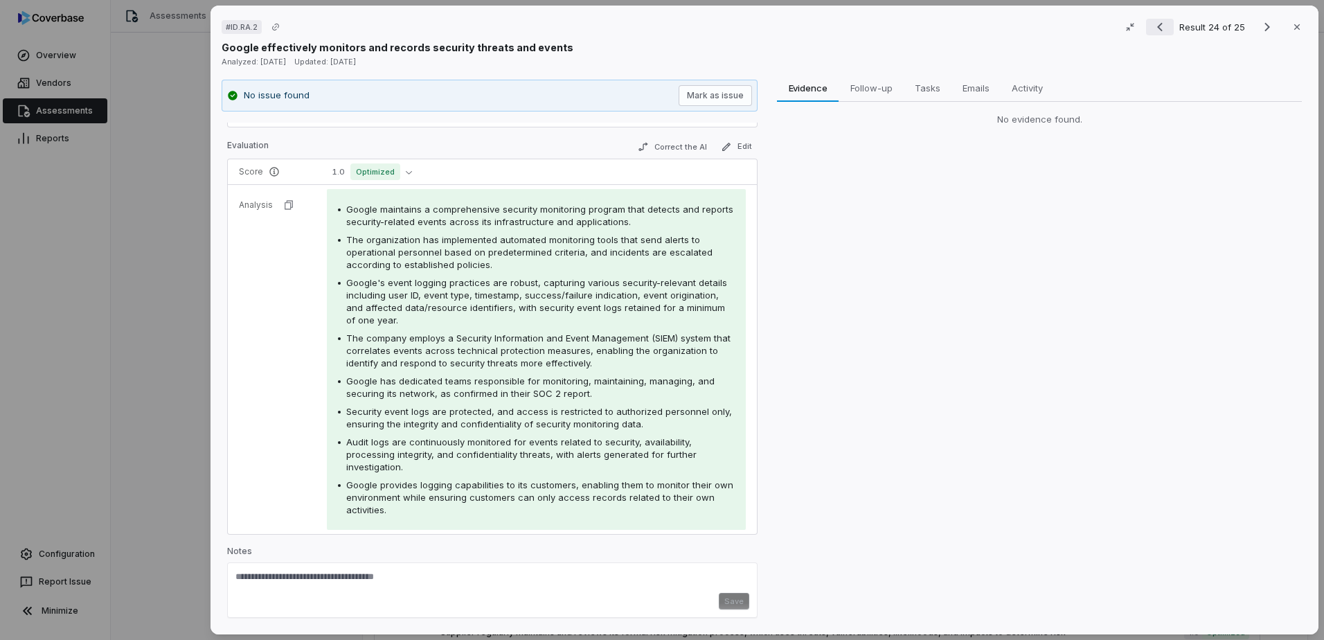
click at [1158, 33] on icon "Previous result" at bounding box center [1159, 27] width 17 height 17
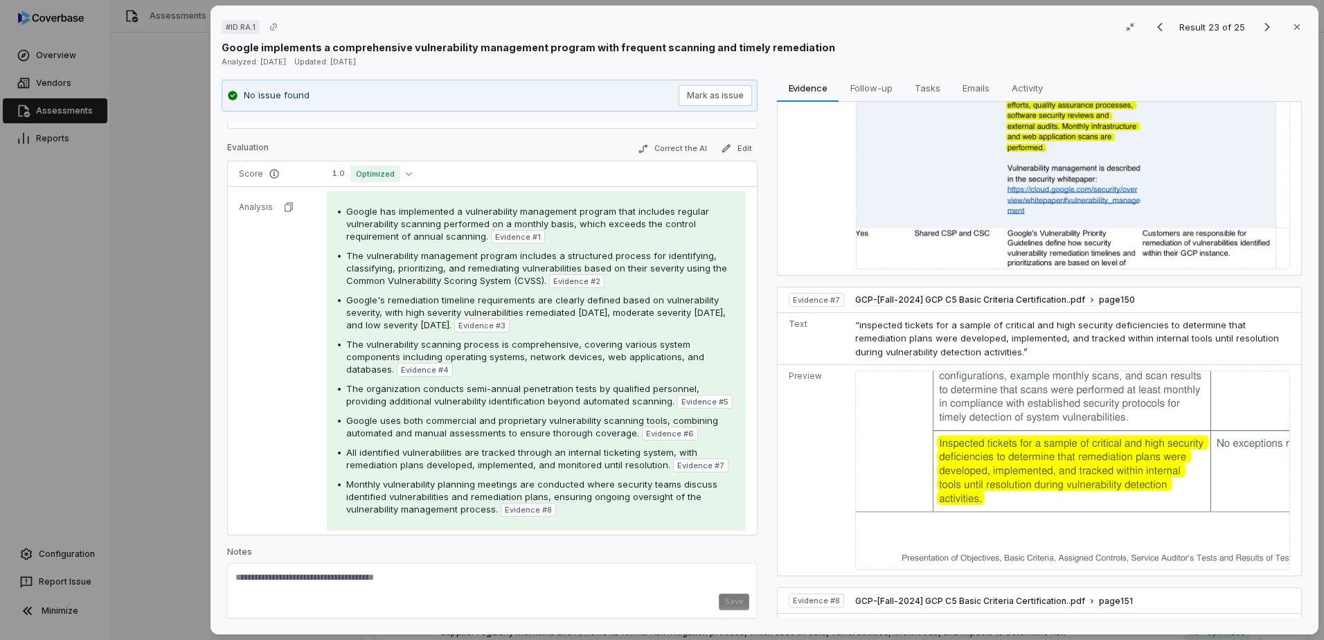
scroll to position [1734, 0]
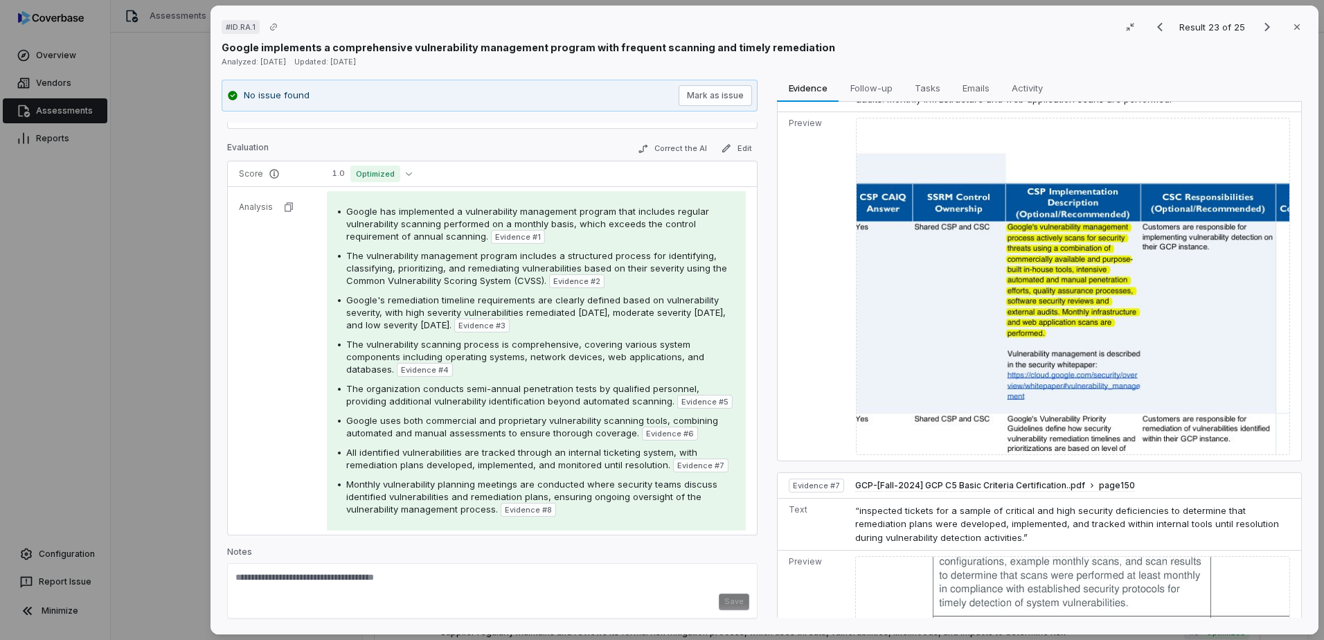
drag, startPoint x: 1258, startPoint y: 33, endPoint x: 1060, endPoint y: 86, distance: 204.9
click at [1259, 34] on icon "Next result" at bounding box center [1267, 27] width 17 height 17
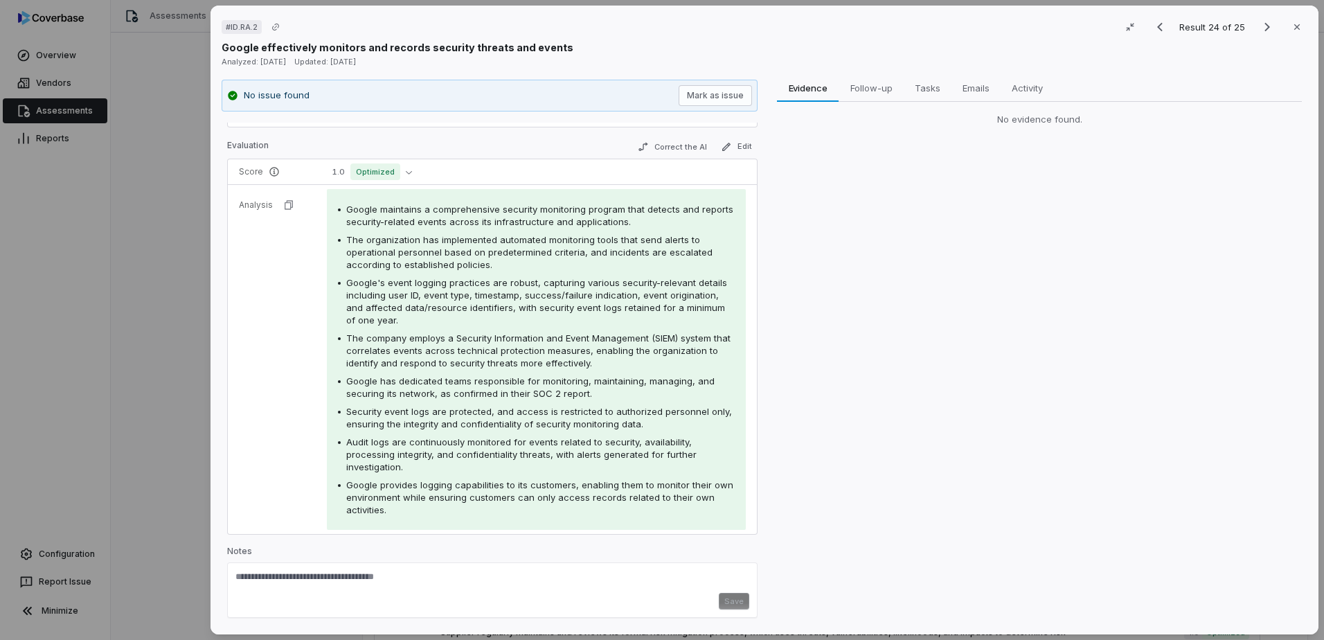
click at [163, 285] on div "# ID.RA.2 Result 24 of 25 Close Google effectively monitors and records securit…" at bounding box center [662, 320] width 1324 height 640
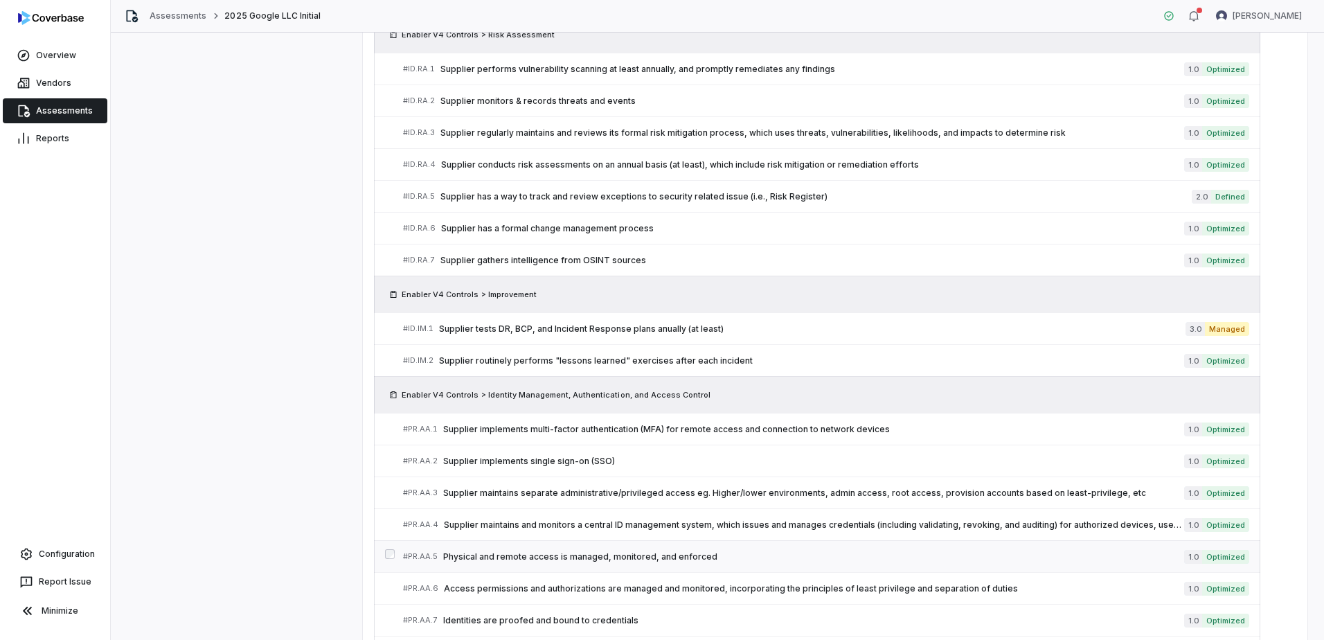
scroll to position [1077, 0]
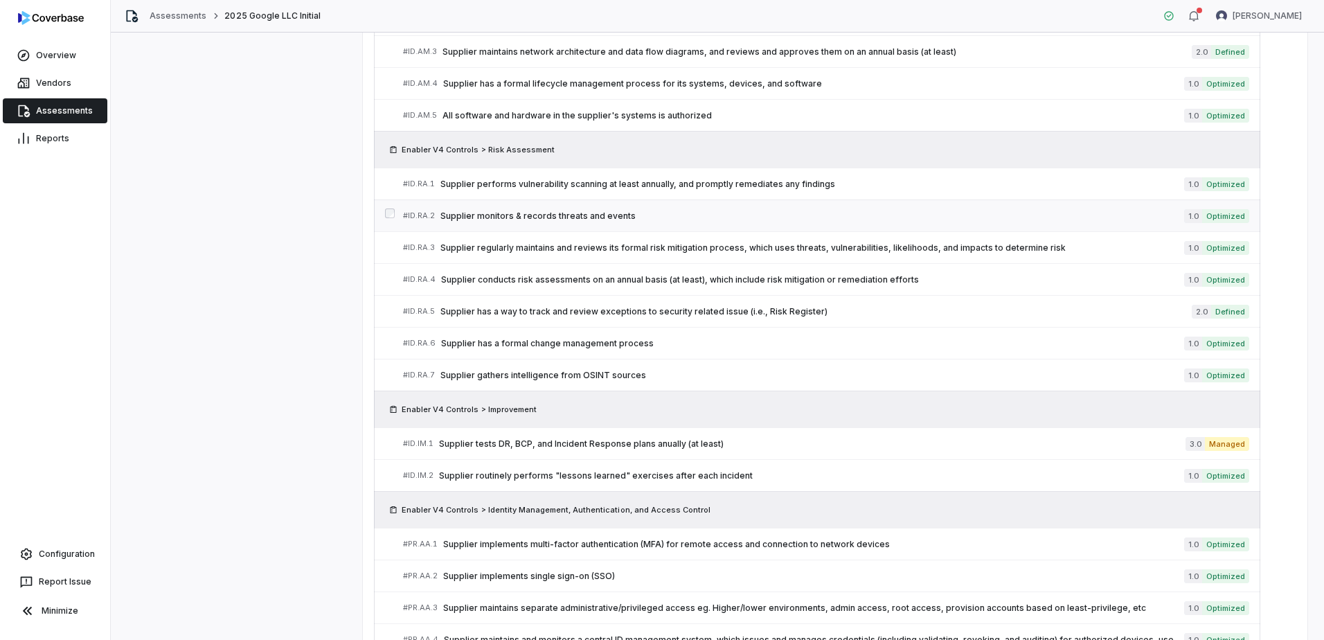
click at [501, 217] on span "Supplier monitors & records threats and events" at bounding box center [812, 215] width 744 height 11
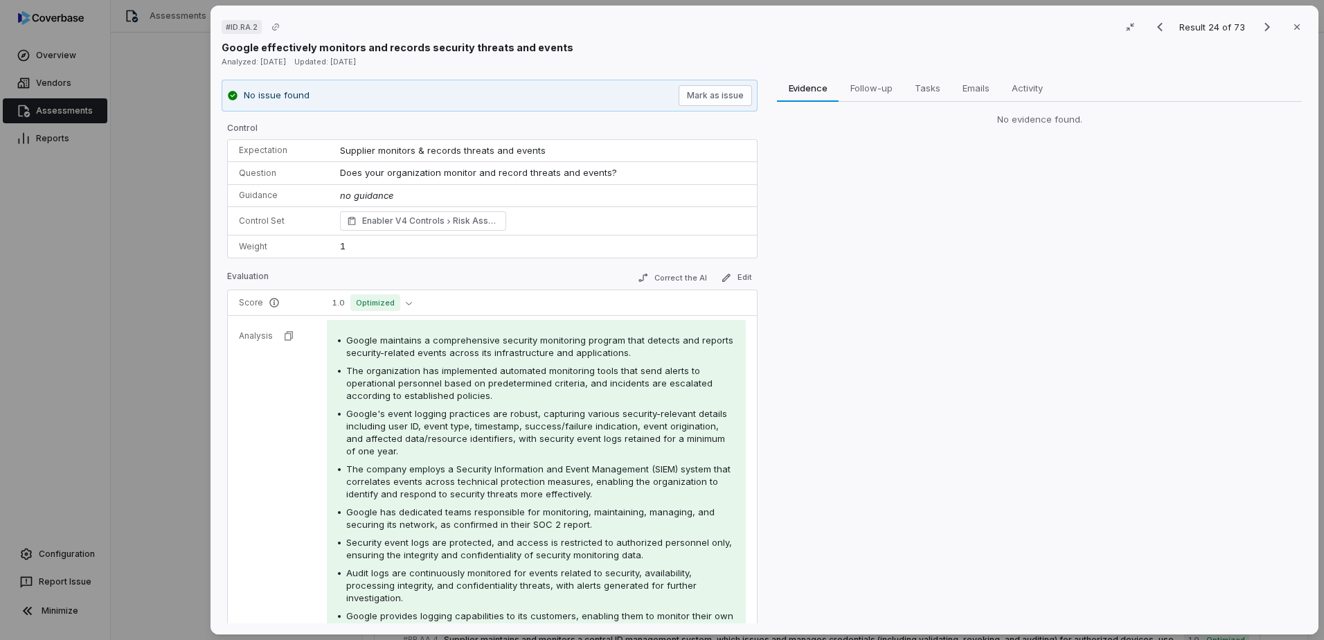
click at [166, 321] on div "# ID.RA.2 Result 24 of 73 Close Google effectively monitors and records securit…" at bounding box center [662, 320] width 1324 height 640
